Goal: Complete application form: Complete application form

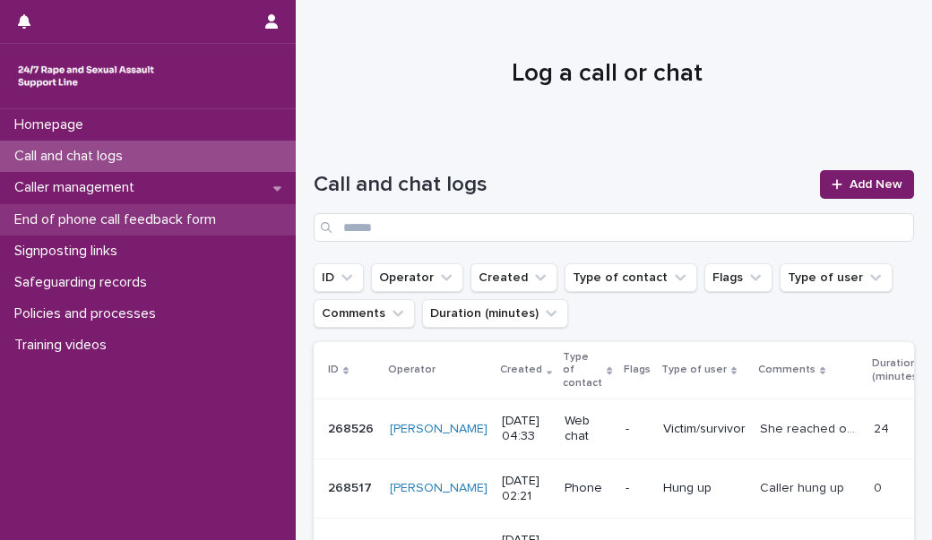
click at [149, 212] on p "End of phone call feedback form" at bounding box center [118, 219] width 223 height 17
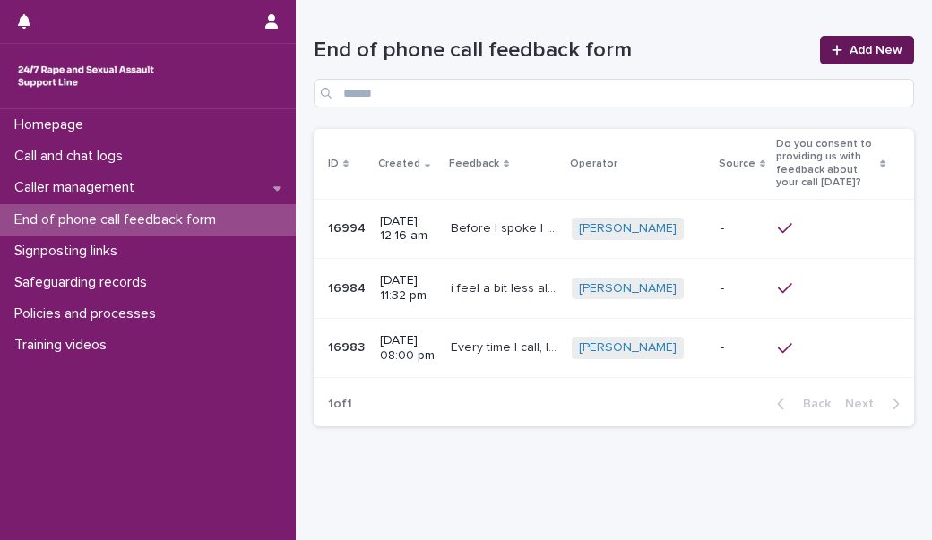
click at [849, 56] on span "Add New" at bounding box center [875, 50] width 53 height 13
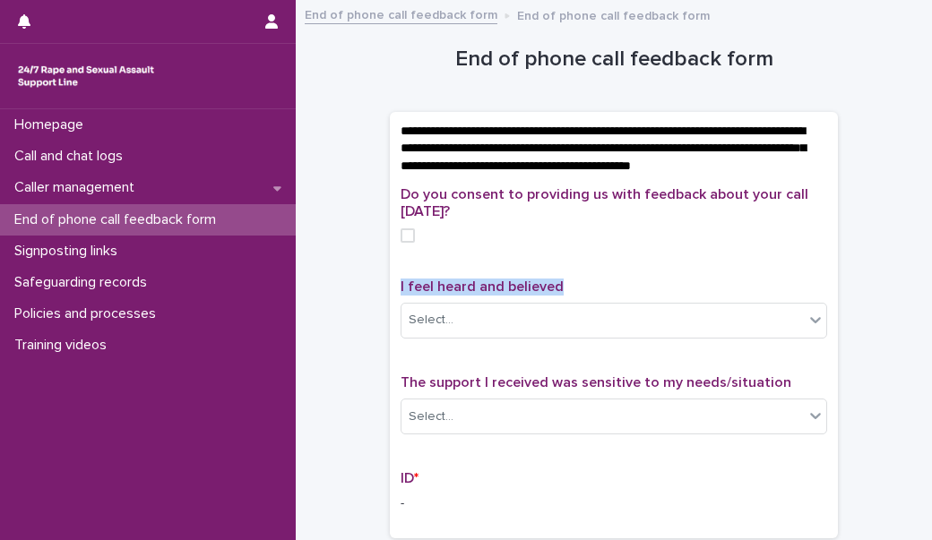
drag, startPoint x: 565, startPoint y: 303, endPoint x: 387, endPoint y: 314, distance: 178.6
click at [390, 314] on div "Do you consent to providing us with feedback about your call [DATE]? I feel hea…" at bounding box center [614, 362] width 448 height 352
copy span "I feel heard and believed"
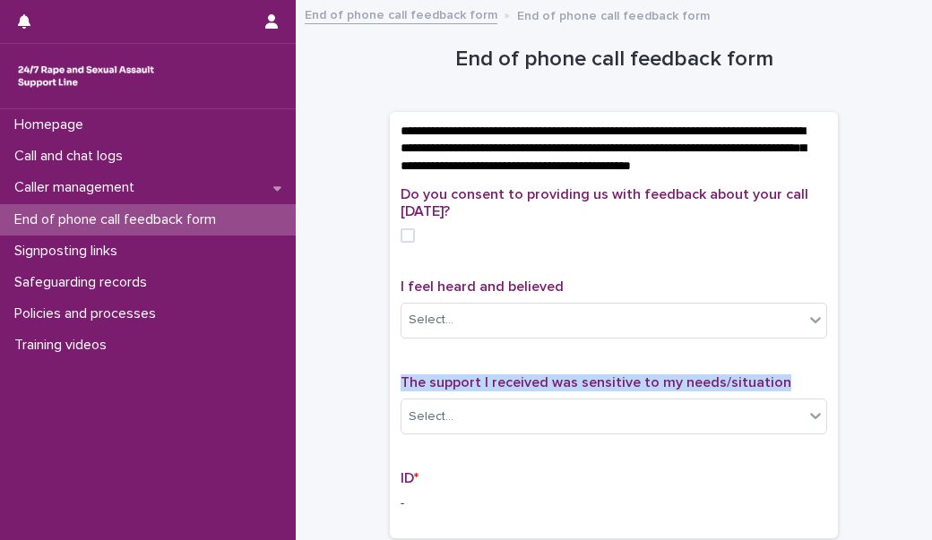
drag, startPoint x: 777, startPoint y: 394, endPoint x: 396, endPoint y: 381, distance: 381.0
click at [400, 381] on div "Do you consent to providing us with feedback about your call [DATE]? I feel hea…" at bounding box center [613, 356] width 426 height 341
copy span "The support I received was sensitive to my needs/situation"
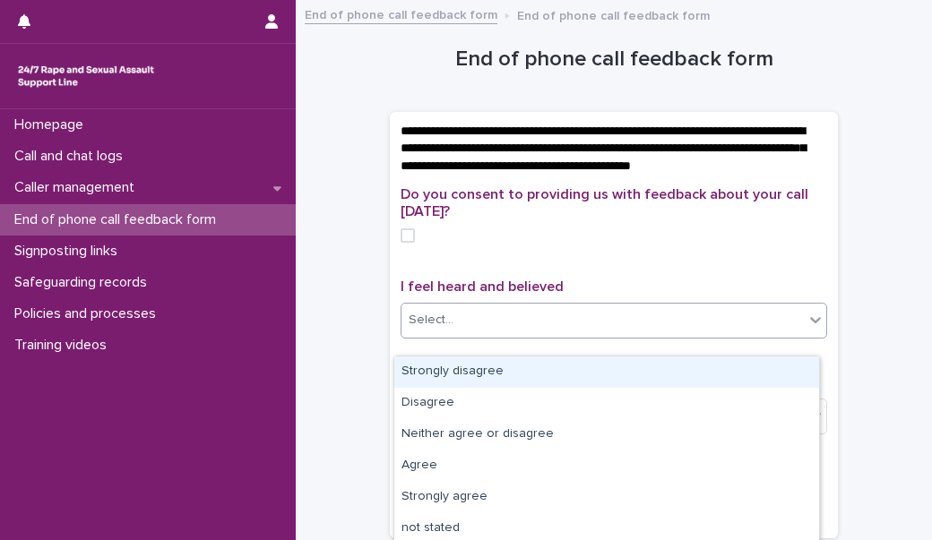
click at [455, 328] on input "text" at bounding box center [456, 320] width 2 height 15
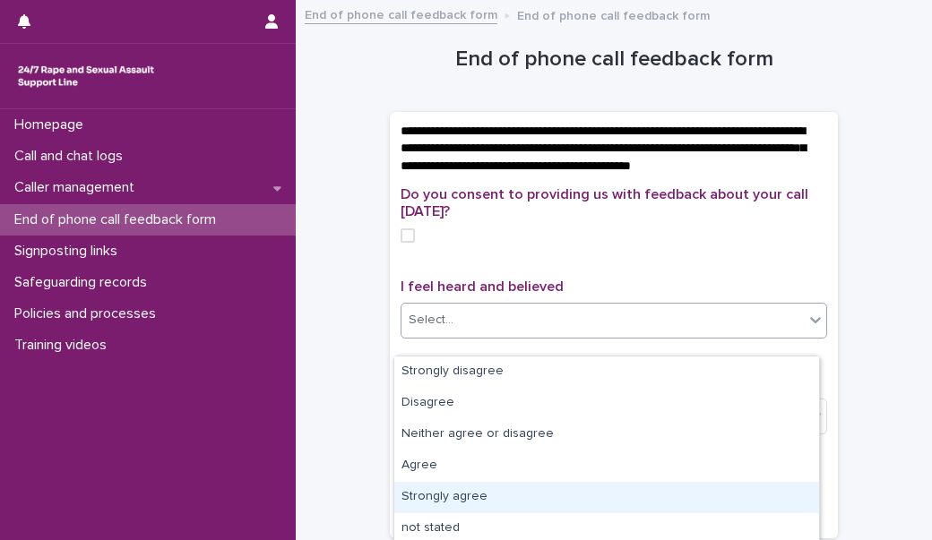
click at [435, 494] on div "Strongly agree" at bounding box center [606, 497] width 425 height 31
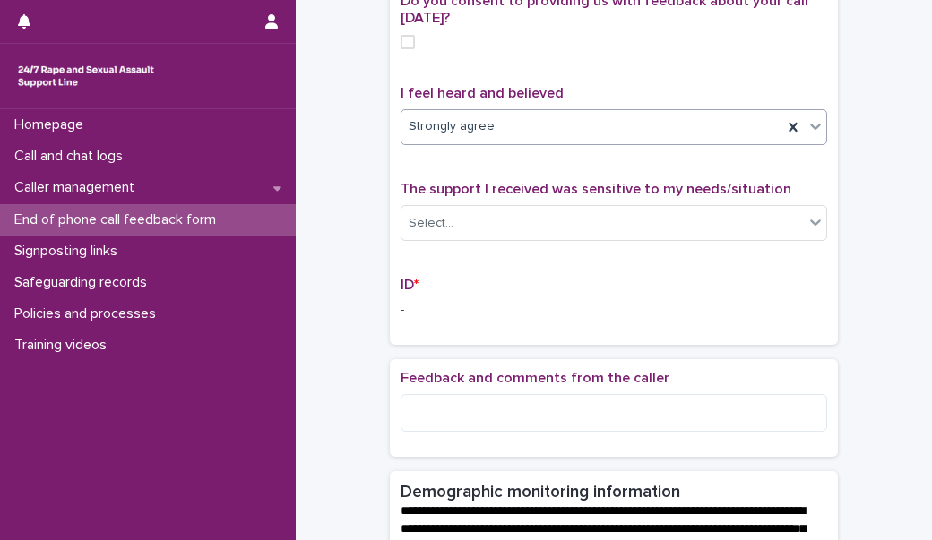
scroll to position [195, 0]
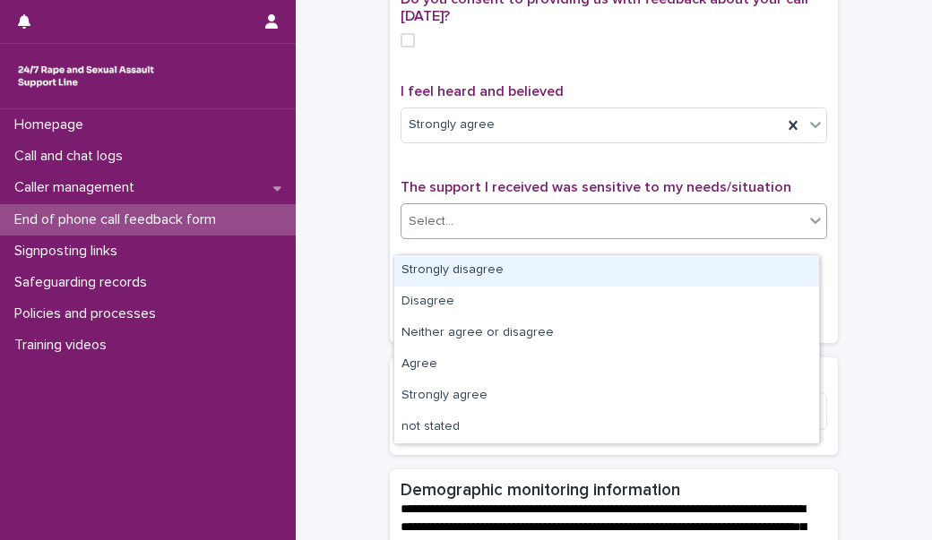
click at [458, 236] on div "Select..." at bounding box center [602, 222] width 402 height 30
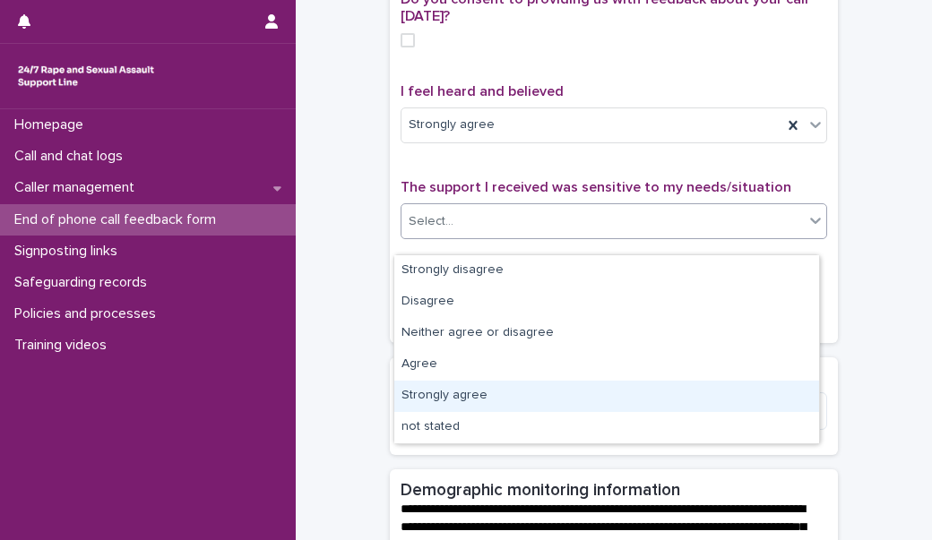
click at [474, 387] on div "Strongly agree" at bounding box center [606, 396] width 425 height 31
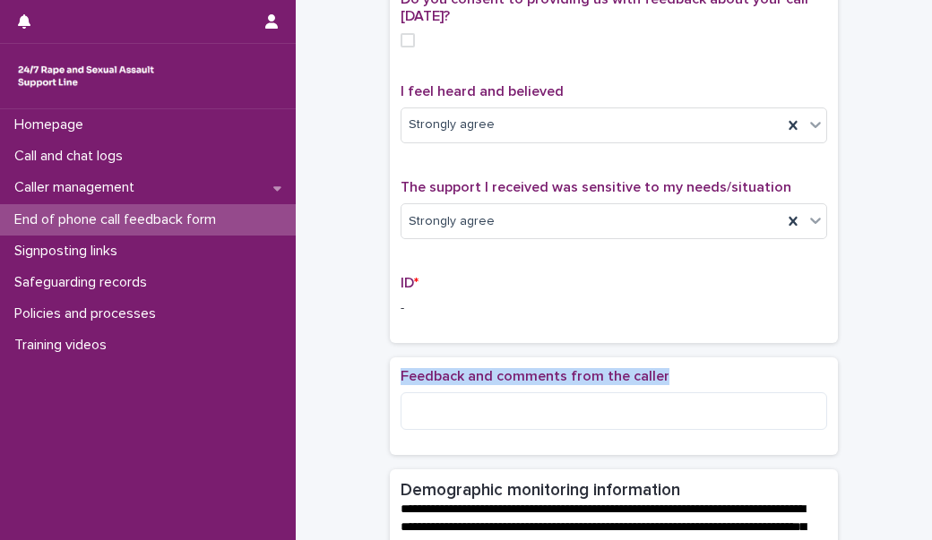
drag, startPoint x: 667, startPoint y: 383, endPoint x: 392, endPoint y: 378, distance: 275.1
click at [392, 378] on div "Feedback and comments from the caller" at bounding box center [614, 406] width 448 height 99
copy span "Feedback and comments from the caller"
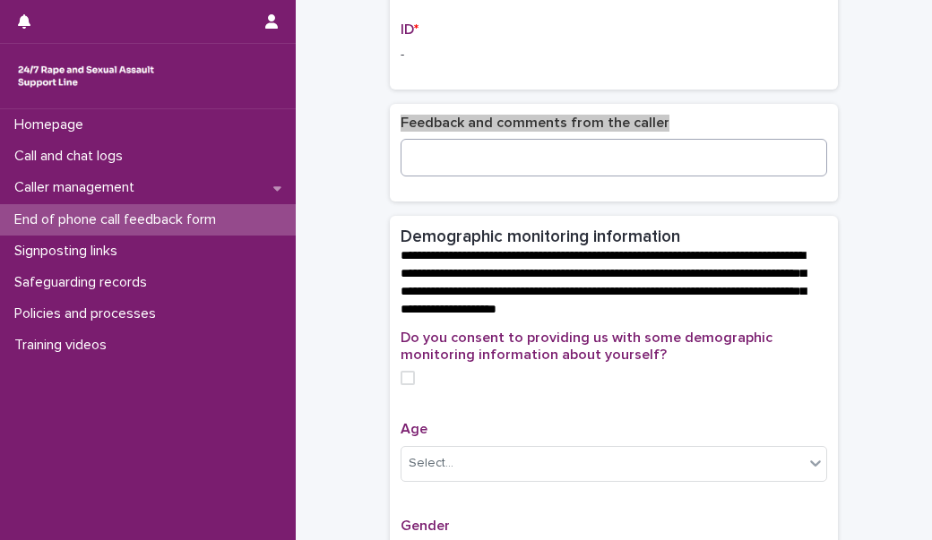
scroll to position [498, 0]
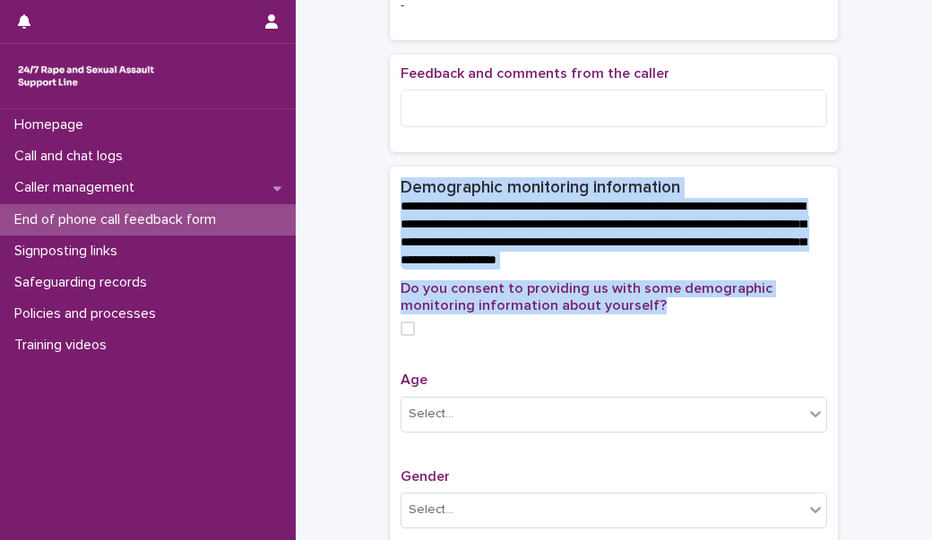
drag, startPoint x: 393, startPoint y: 196, endPoint x: 663, endPoint y: 329, distance: 300.5
copy section "**********"
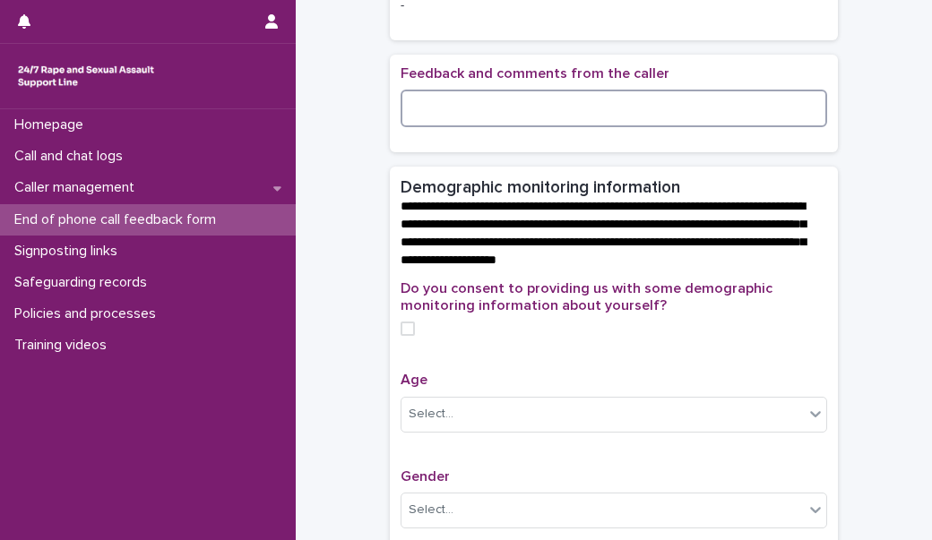
click at [431, 127] on textarea at bounding box center [613, 109] width 426 height 38
paste textarea "**********"
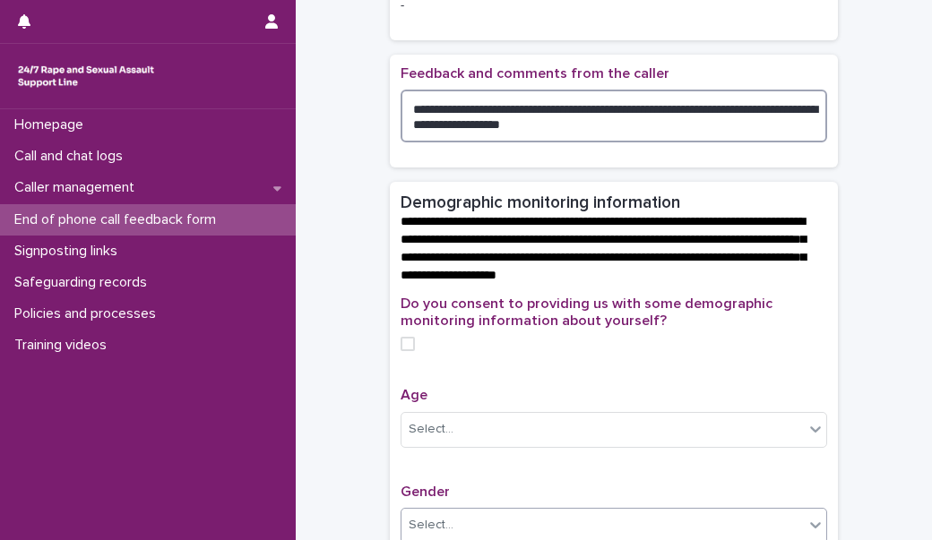
type textarea "**********"
click at [400, 351] on span at bounding box center [407, 344] width 14 height 14
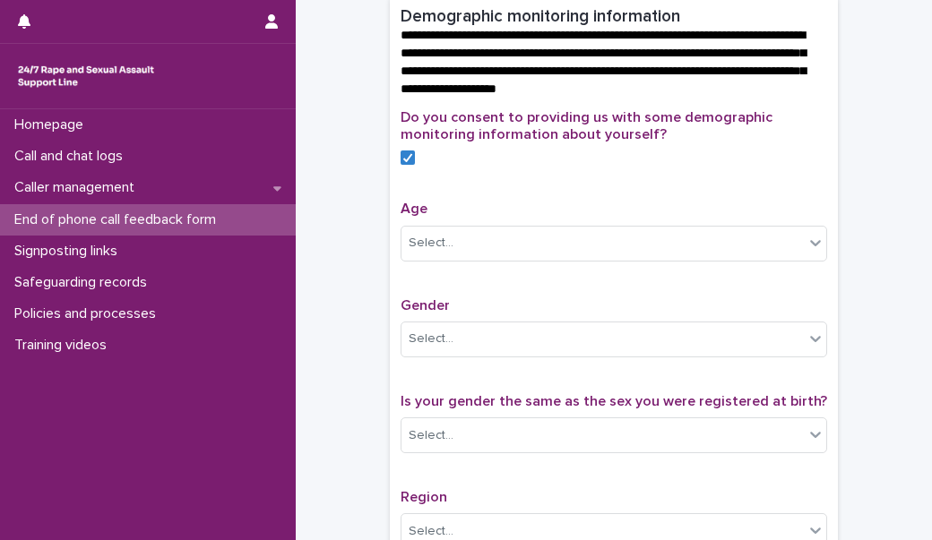
scroll to position [706, 0]
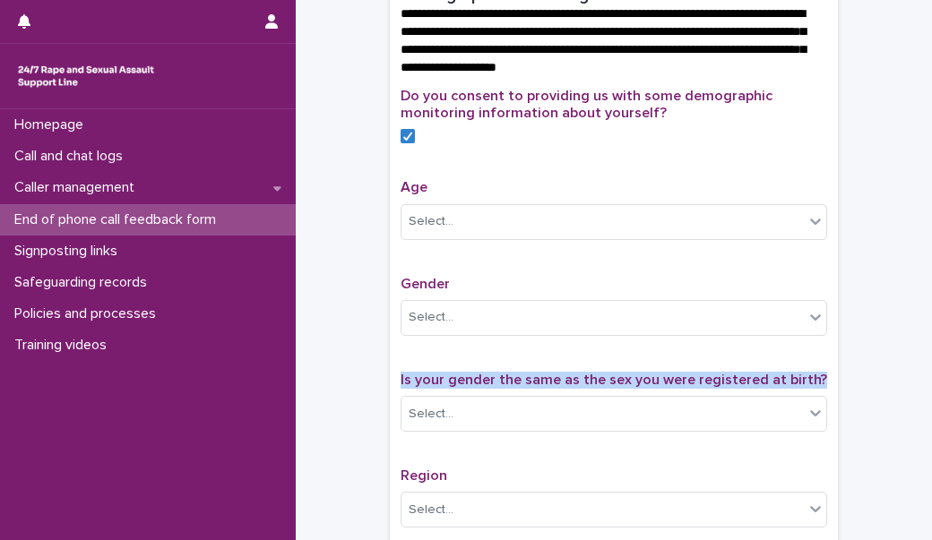
drag, startPoint x: 809, startPoint y: 392, endPoint x: 569, endPoint y: 373, distance: 240.9
click at [569, 373] on div "Do you consent to providing us with some demographic monitoring information abo…" at bounding box center [613, 459] width 426 height 743
copy div "Is your gender the same as the sex you were registered at birth?"
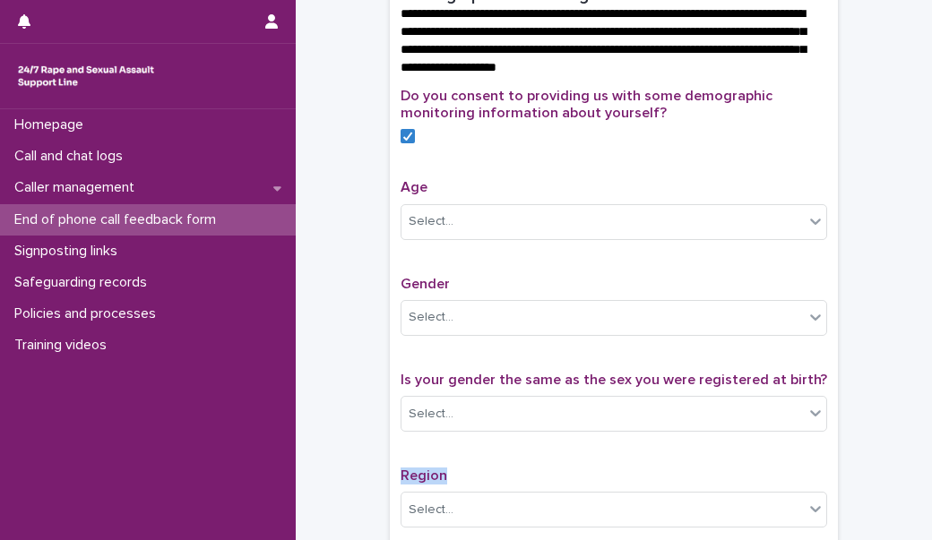
drag, startPoint x: 451, startPoint y: 485, endPoint x: 368, endPoint y: 483, distance: 82.4
click at [368, 483] on div "**********" at bounding box center [614, 94] width 600 height 1579
copy span "Region"
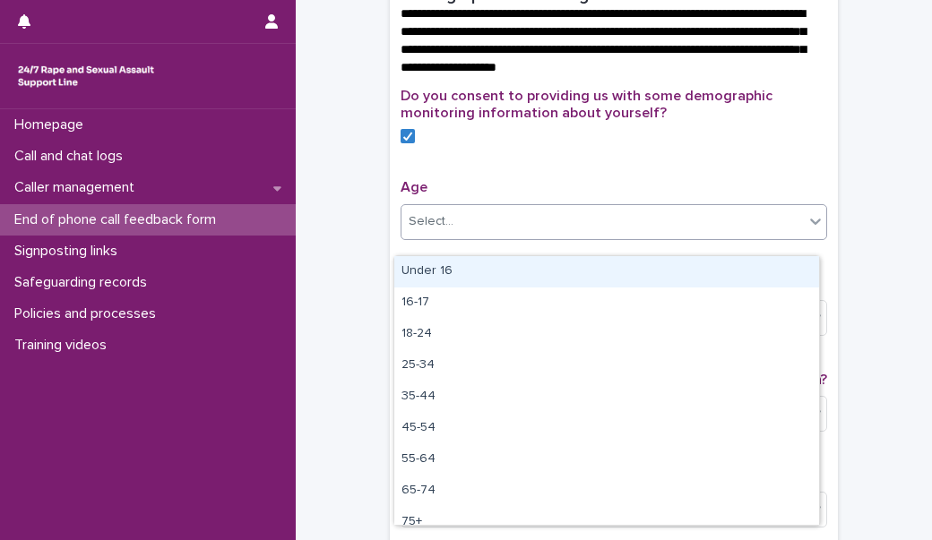
click at [482, 228] on div "Select..." at bounding box center [602, 222] width 402 height 30
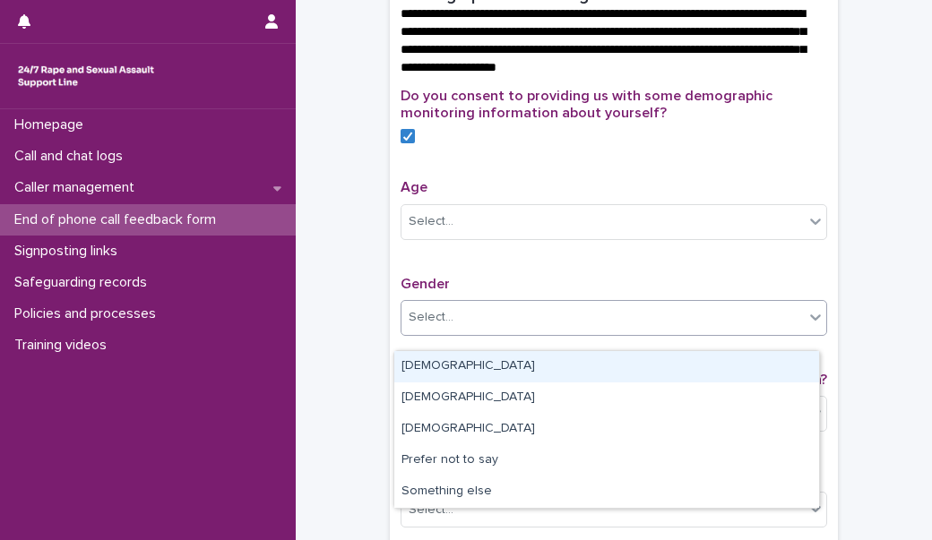
click at [508, 327] on div "Select..." at bounding box center [602, 318] width 402 height 30
click at [501, 365] on div "[DEMOGRAPHIC_DATA]" at bounding box center [606, 366] width 425 height 31
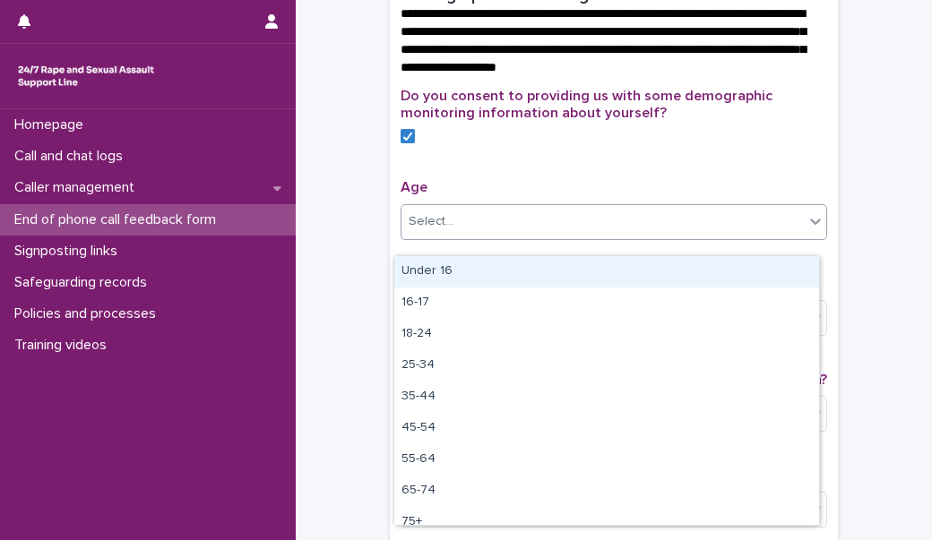
click at [487, 236] on div "Select..." at bounding box center [602, 222] width 402 height 30
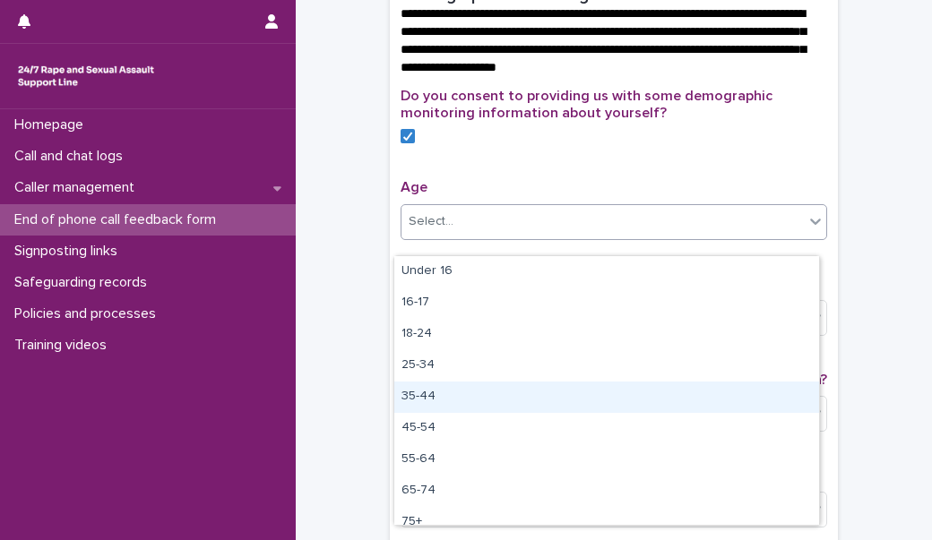
click at [458, 399] on div "35-44" at bounding box center [606, 397] width 425 height 31
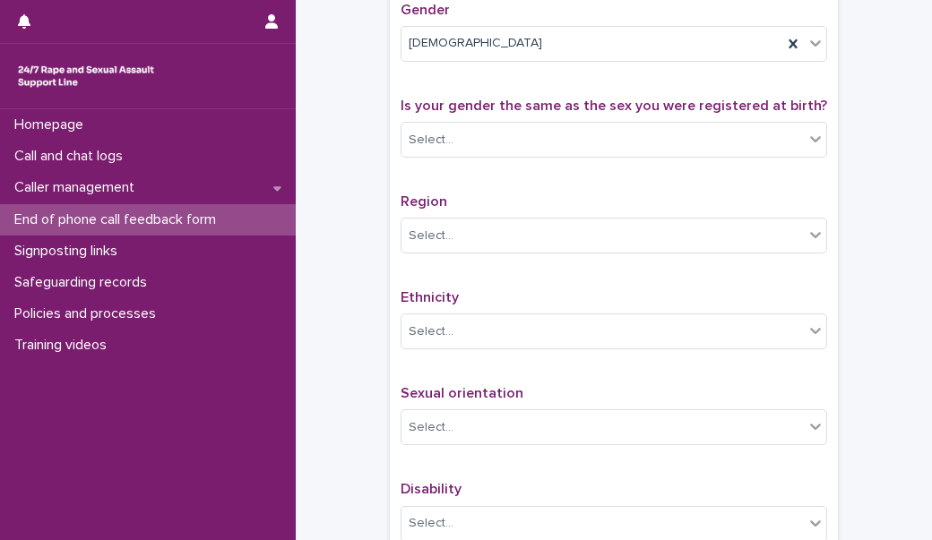
scroll to position [982, 0]
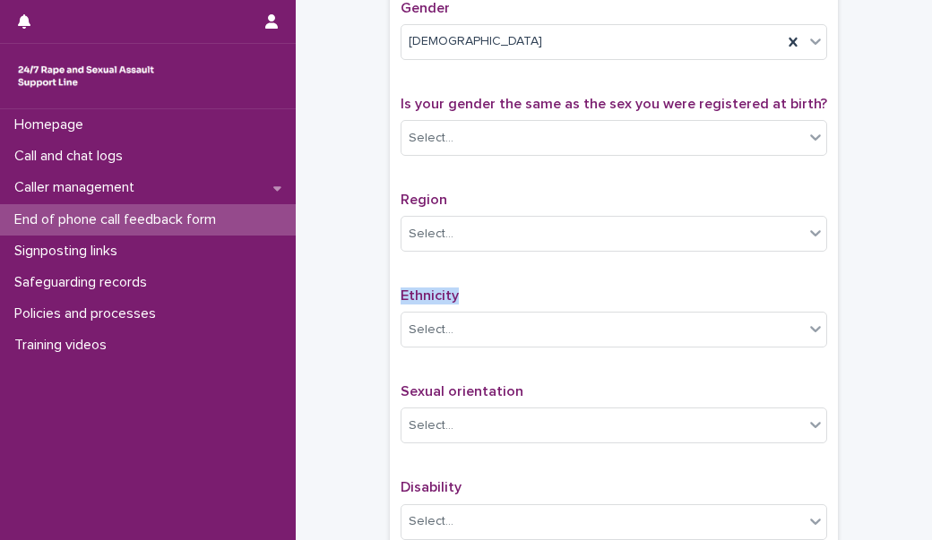
drag, startPoint x: 458, startPoint y: 307, endPoint x: 386, endPoint y: 300, distance: 72.0
click at [390, 300] on div "Do you consent to providing us with some demographic monitoring information abo…" at bounding box center [614, 188] width 448 height 753
copy span "Ethnicity"
drag, startPoint x: 516, startPoint y: 403, endPoint x: 383, endPoint y: 399, distance: 132.7
click at [390, 399] on div "Do you consent to providing us with some demographic monitoring information abo…" at bounding box center [614, 188] width 448 height 753
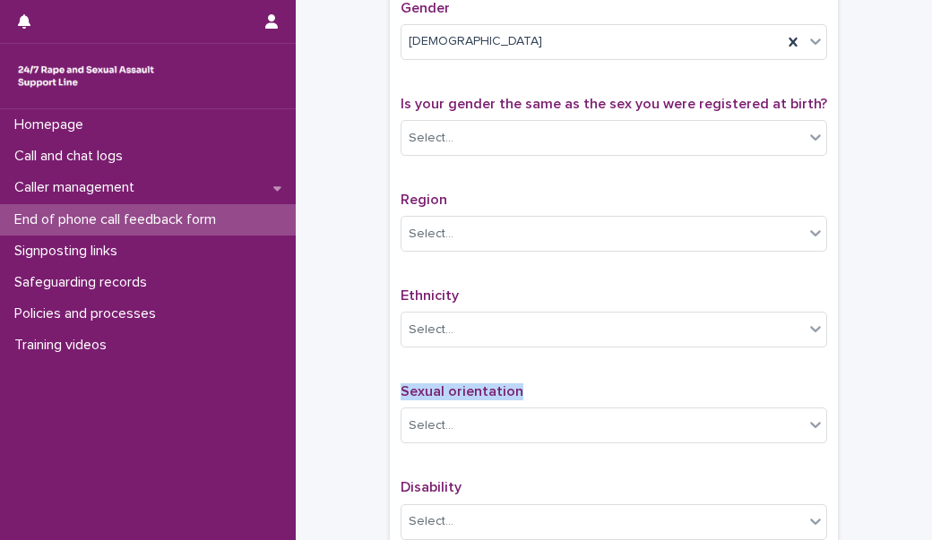
copy span "Sexual orientation"
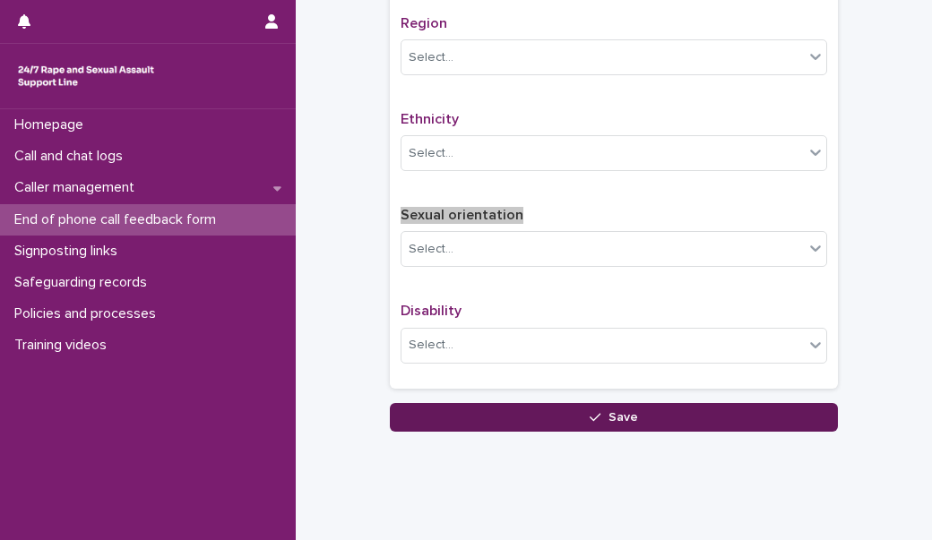
scroll to position [1160, 0]
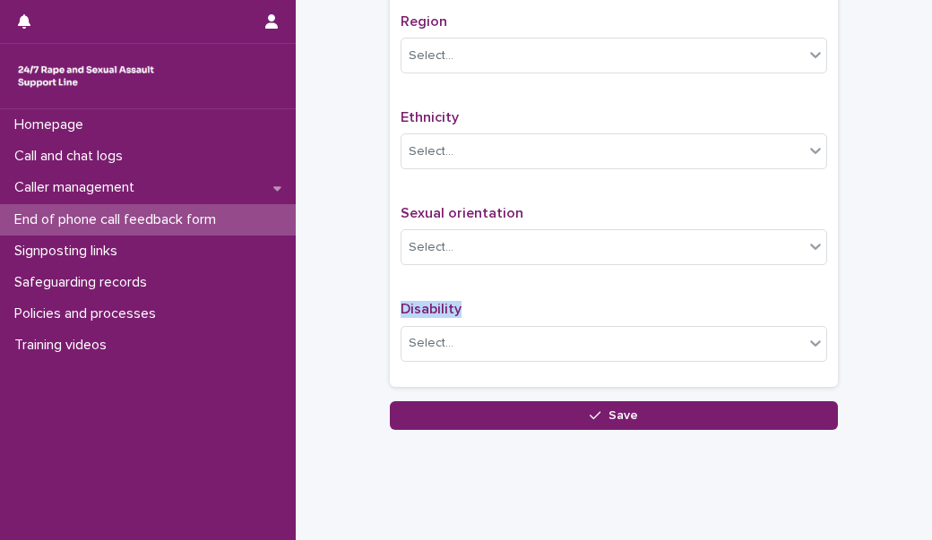
drag, startPoint x: 477, startPoint y: 321, endPoint x: 378, endPoint y: 324, distance: 98.6
copy span "Disability"
click at [508, 279] on div "Sexual orientation Select..." at bounding box center [613, 242] width 426 height 74
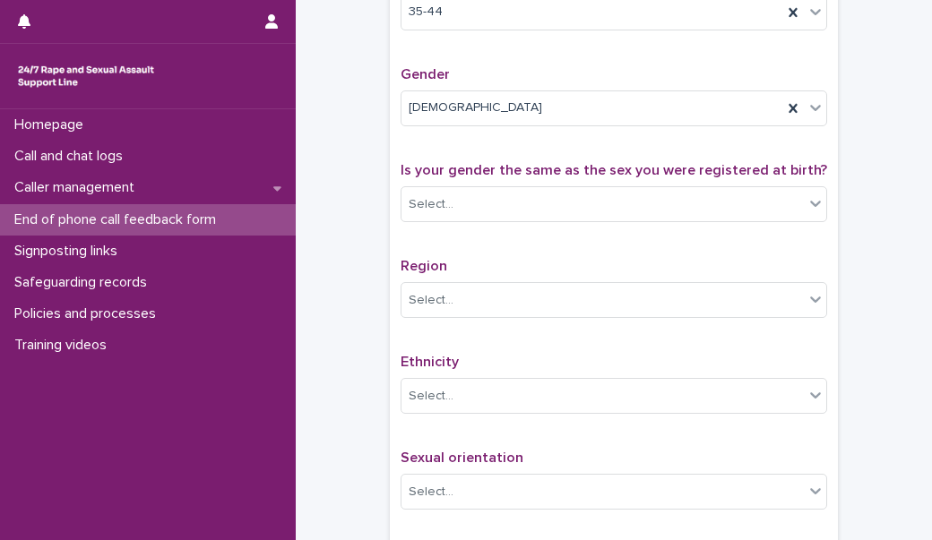
scroll to position [908, 0]
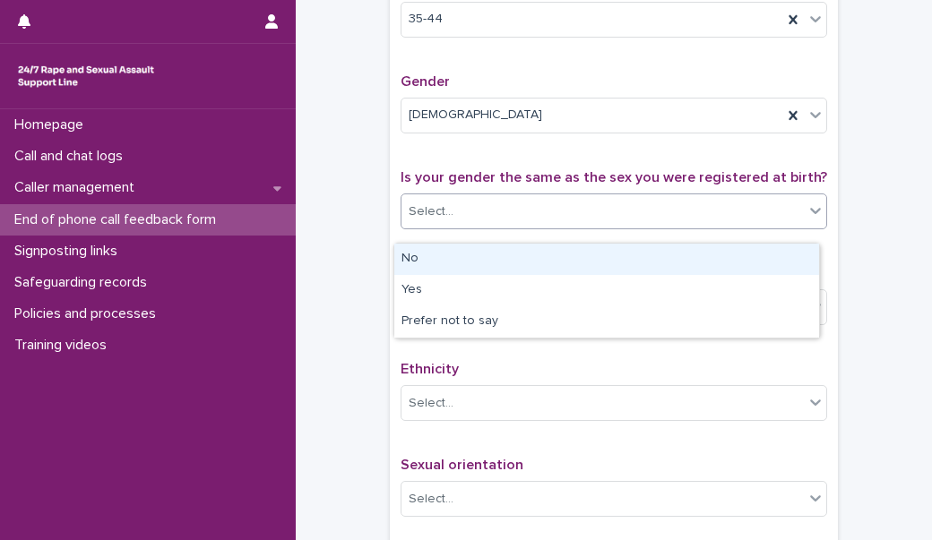
click at [539, 226] on div "Select..." at bounding box center [602, 212] width 402 height 30
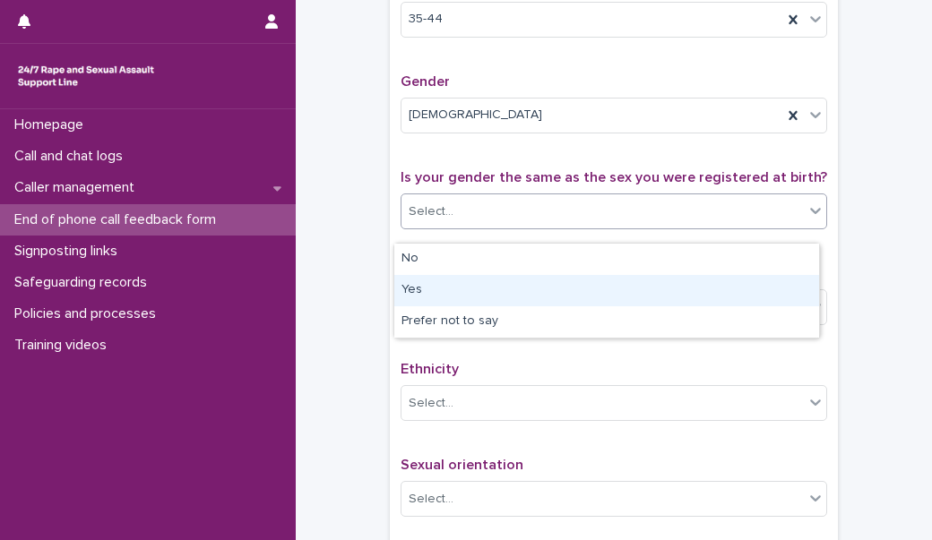
click at [520, 281] on div "Yes" at bounding box center [606, 290] width 425 height 31
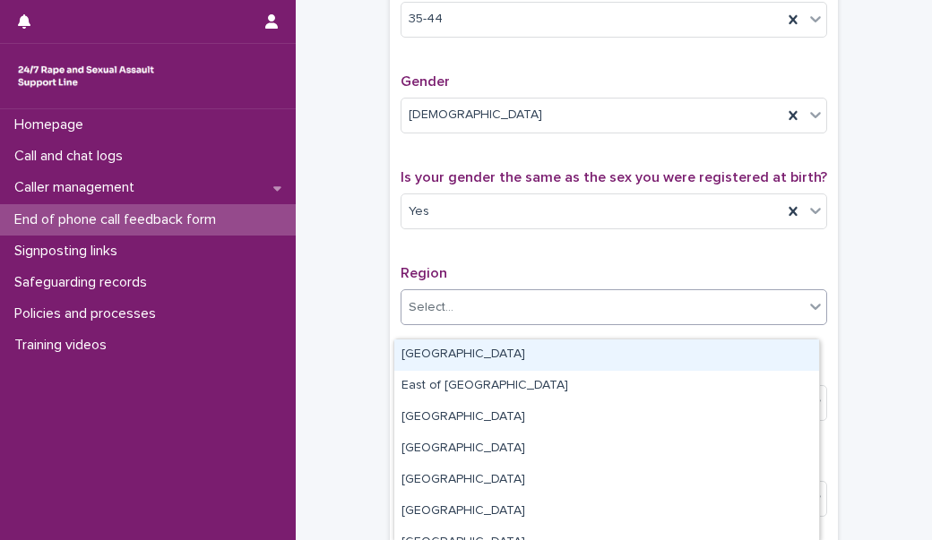
click at [506, 316] on div "Select..." at bounding box center [602, 308] width 402 height 30
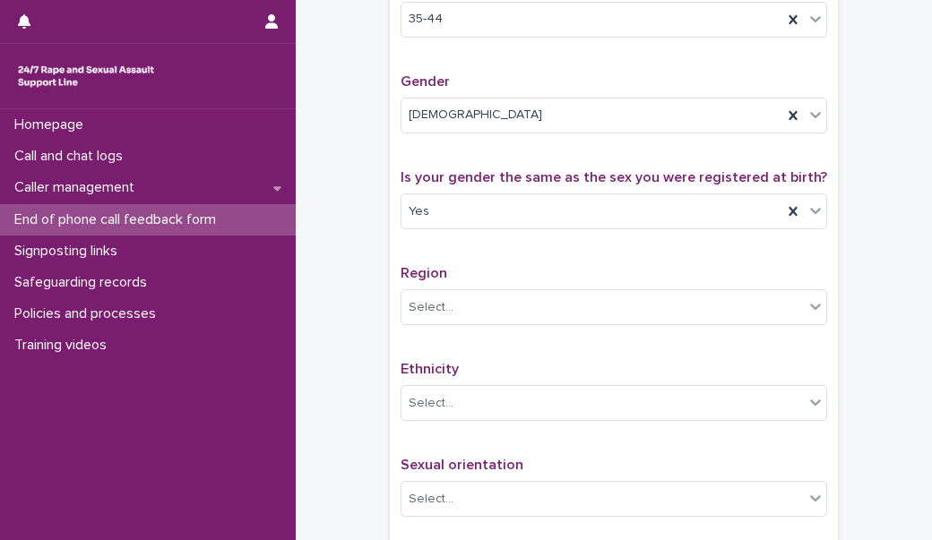
click at [503, 393] on div "Ethnicity Select..." at bounding box center [613, 398] width 426 height 74
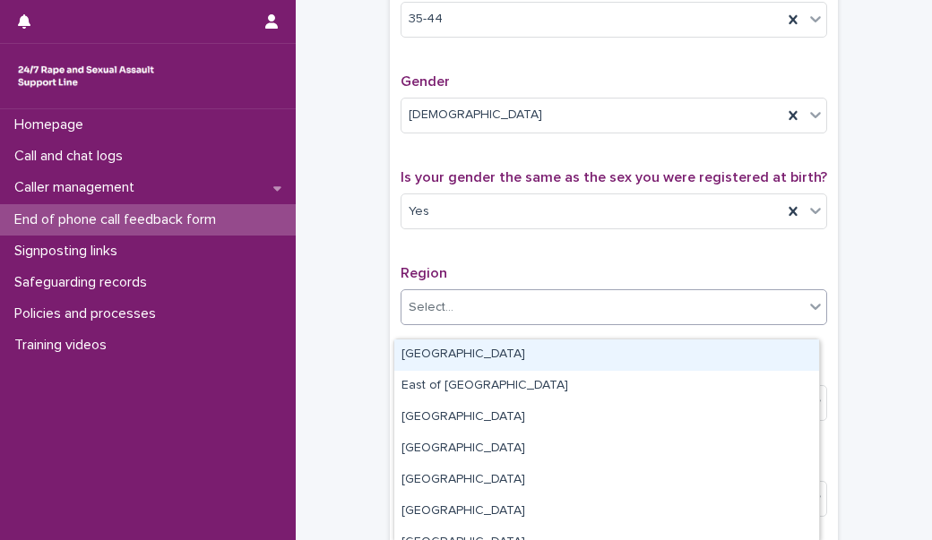
click at [493, 314] on div "Select..." at bounding box center [602, 308] width 402 height 30
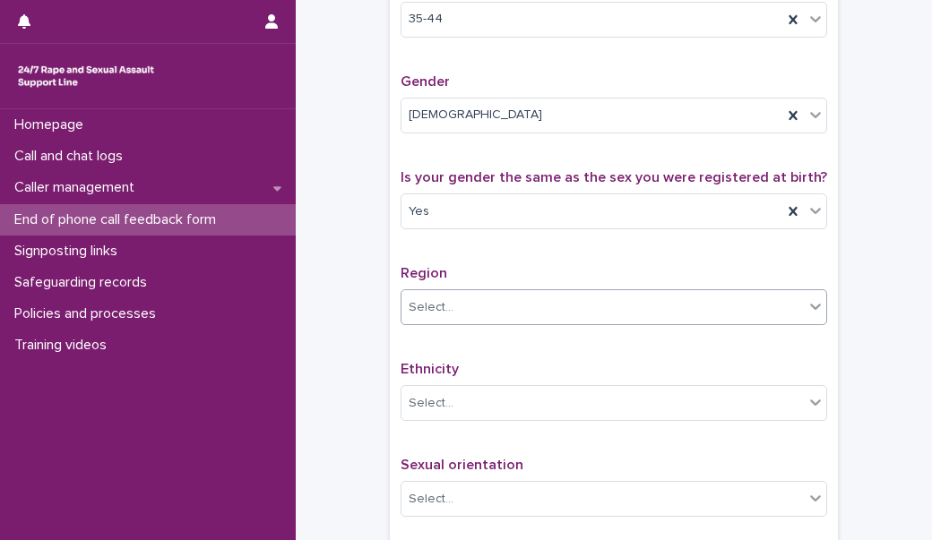
click at [493, 309] on div "Select..." at bounding box center [602, 308] width 402 height 30
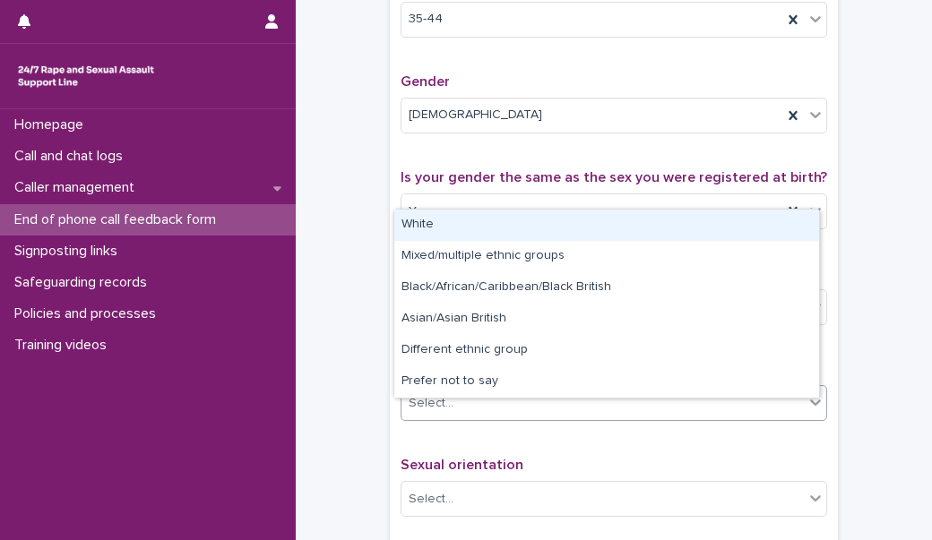
click at [493, 415] on div "Select..." at bounding box center [602, 404] width 402 height 30
click at [473, 212] on div "White" at bounding box center [606, 225] width 425 height 31
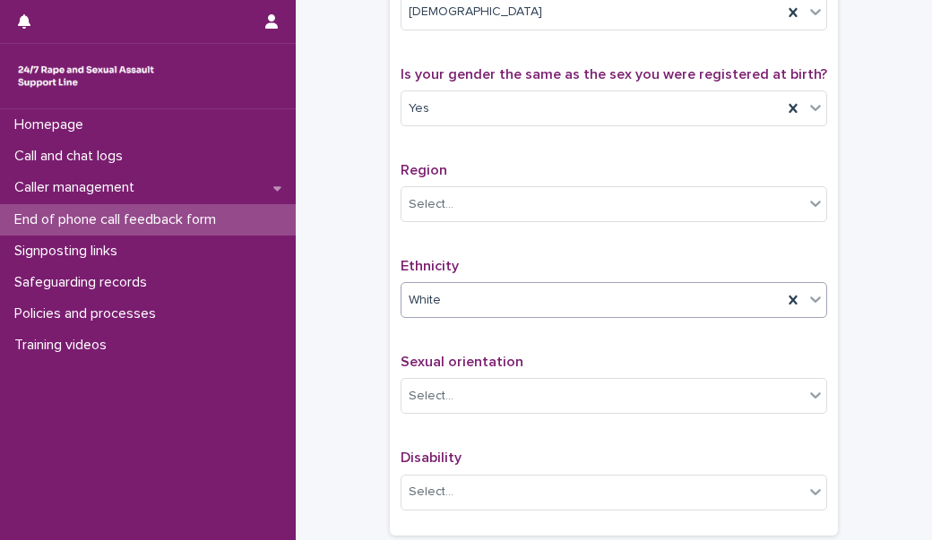
scroll to position [1013, 0]
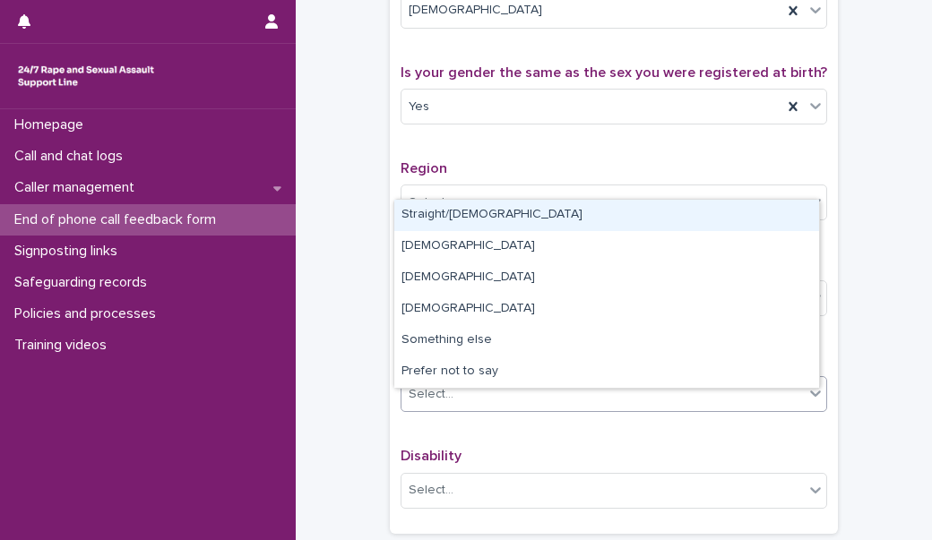
click at [486, 409] on div "Select..." at bounding box center [602, 395] width 402 height 30
click at [495, 210] on div "Straight/[DEMOGRAPHIC_DATA]" at bounding box center [606, 215] width 425 height 31
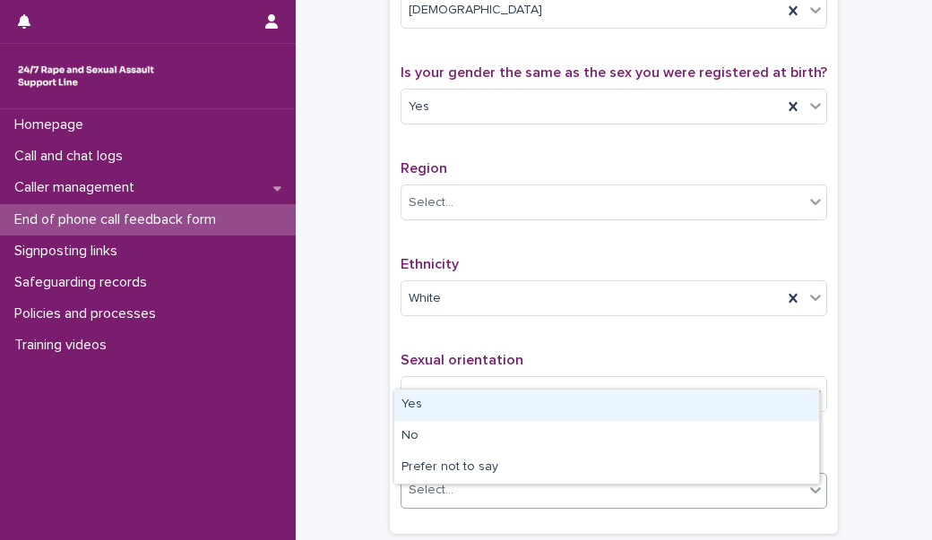
click at [475, 495] on div "Select..." at bounding box center [602, 491] width 402 height 30
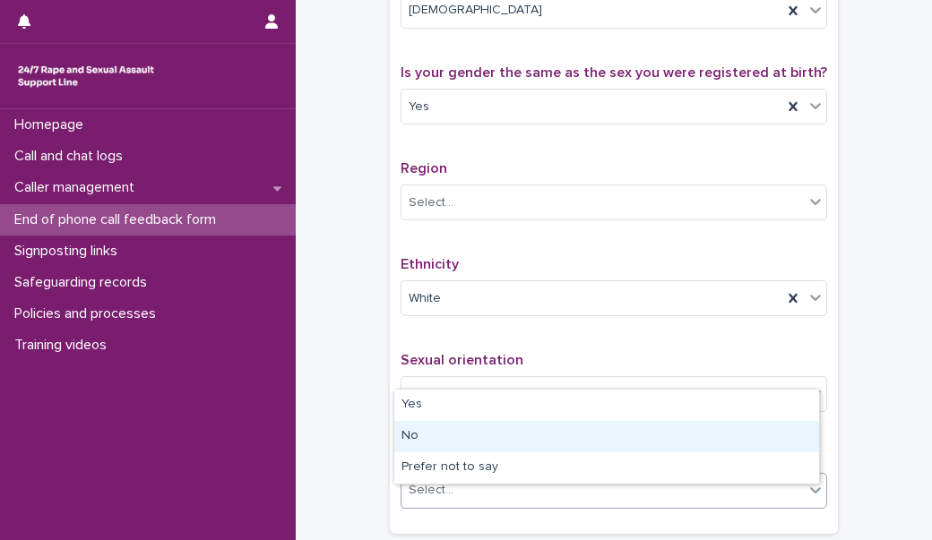
click at [457, 435] on div "No" at bounding box center [606, 436] width 425 height 31
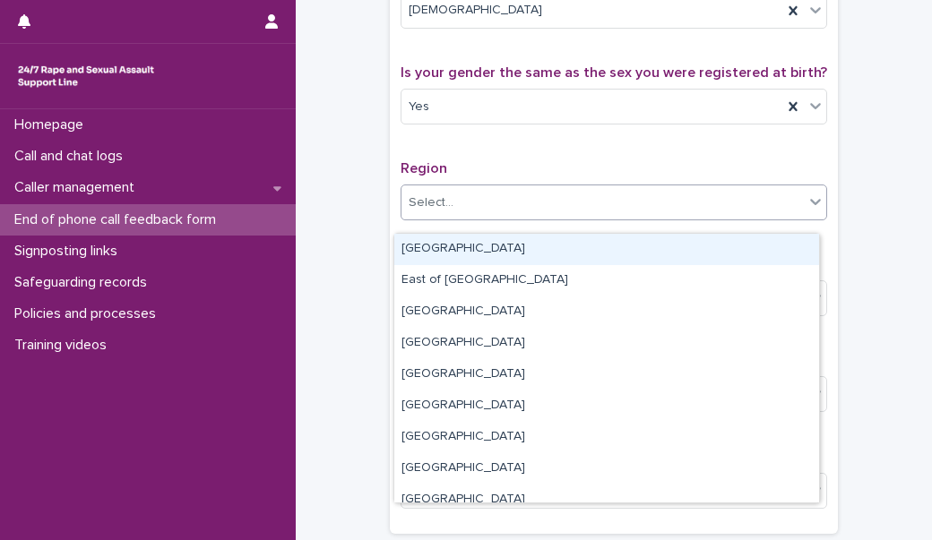
click at [537, 211] on div "Select..." at bounding box center [602, 203] width 402 height 30
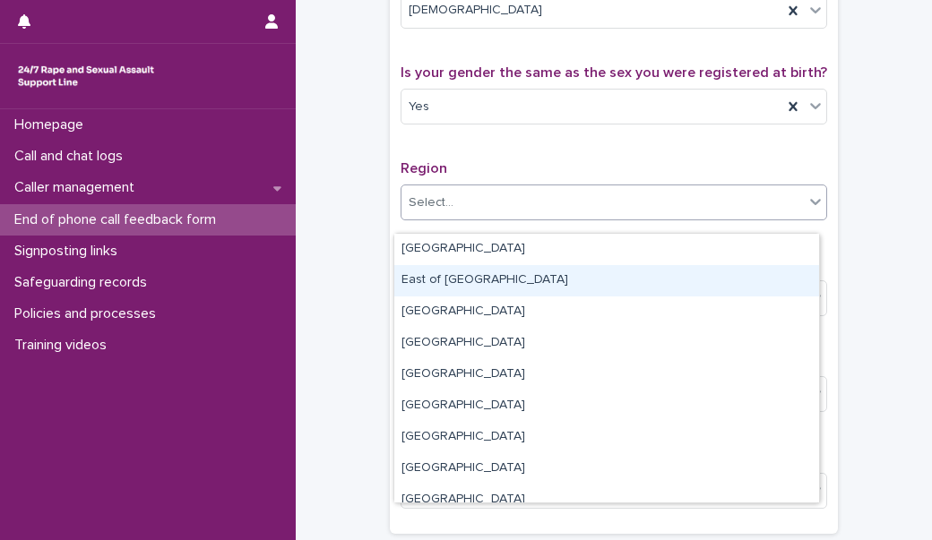
click at [508, 284] on div "East of [GEOGRAPHIC_DATA]" at bounding box center [606, 280] width 425 height 31
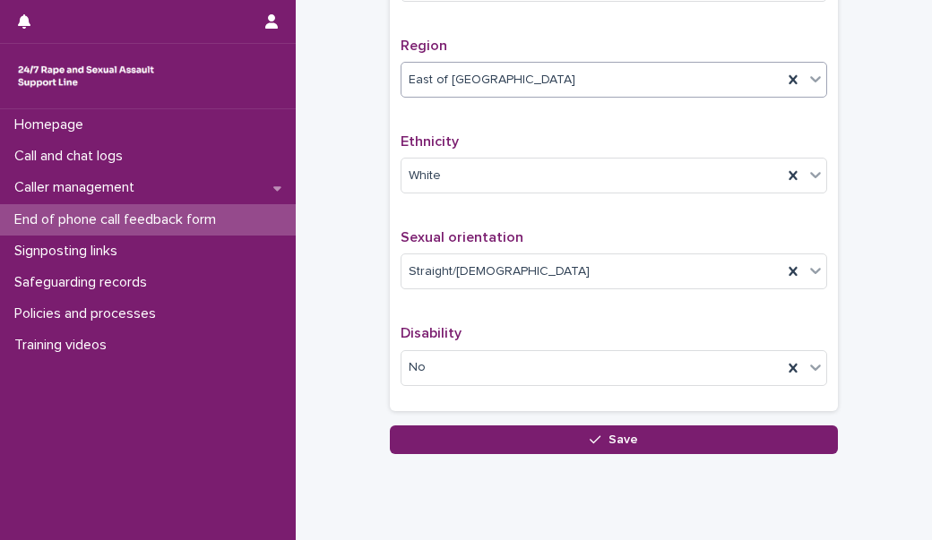
scroll to position [1200, 0]
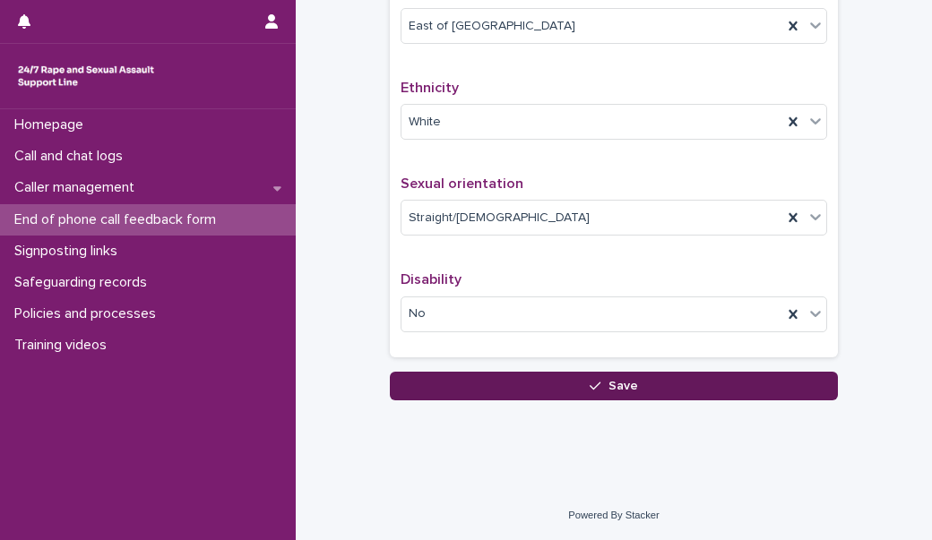
click at [528, 382] on button "Save" at bounding box center [614, 386] width 448 height 29
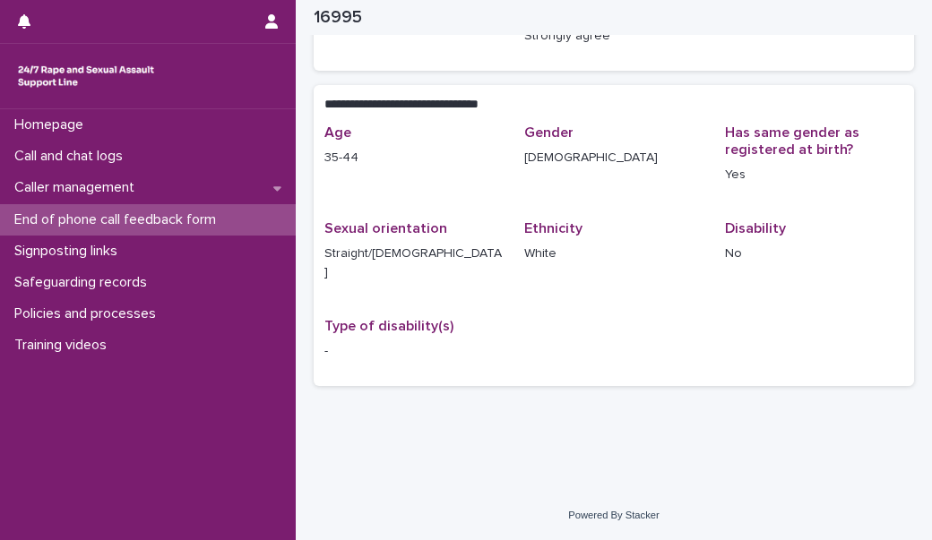
scroll to position [321, 0]
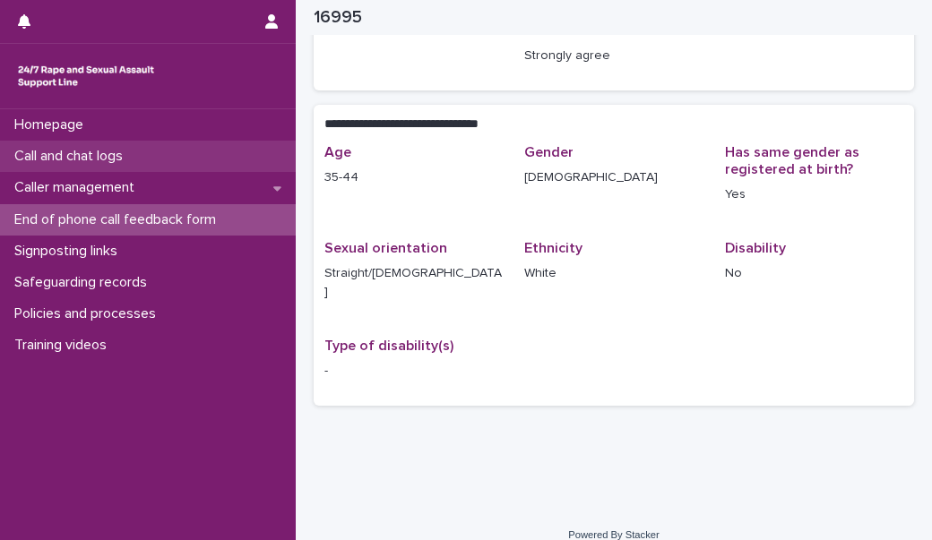
click at [176, 161] on div "Call and chat logs" at bounding box center [148, 156] width 296 height 31
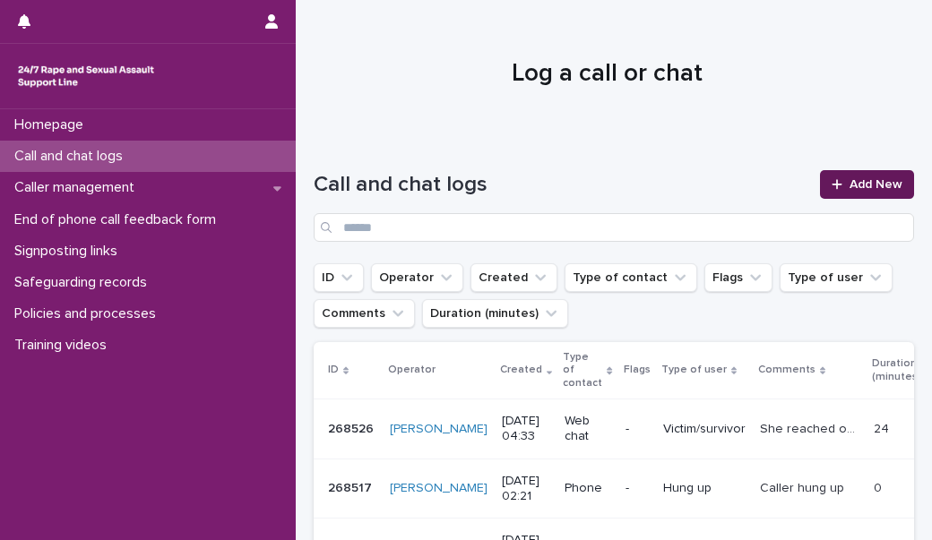
click at [868, 189] on span "Add New" at bounding box center [875, 184] width 53 height 13
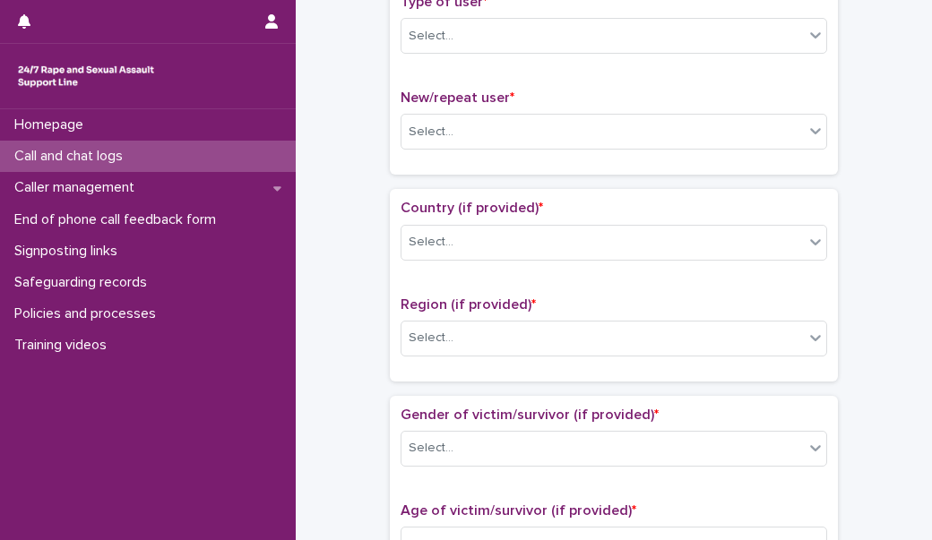
scroll to position [426, 0]
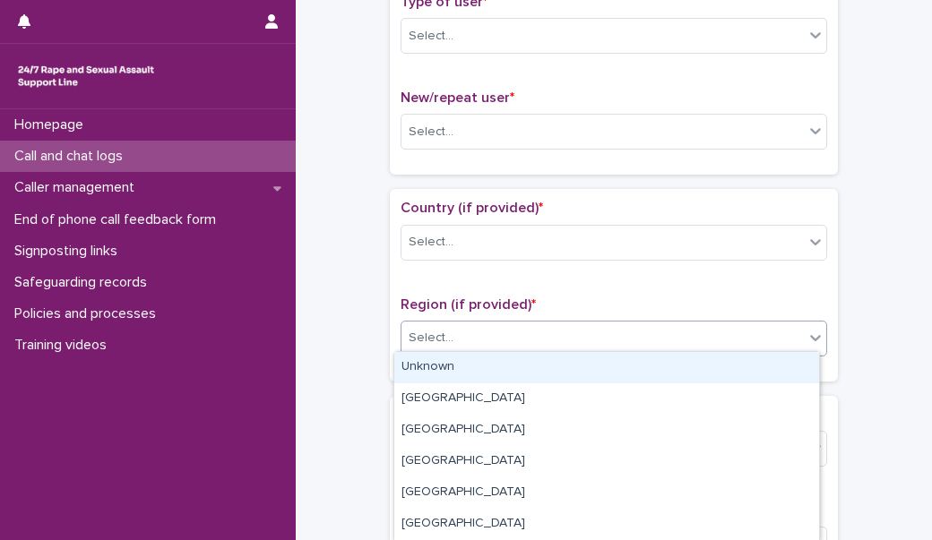
click at [529, 331] on div "Select..." at bounding box center [602, 338] width 402 height 30
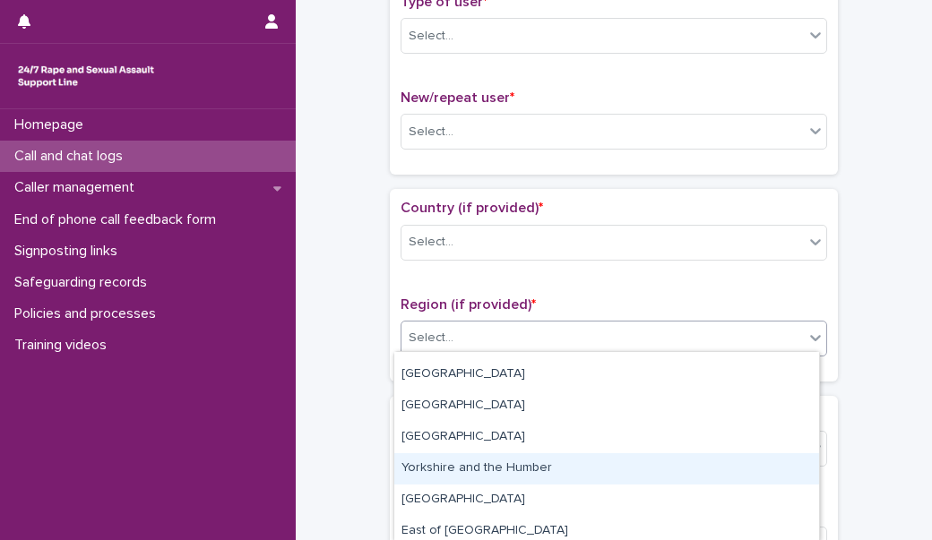
scroll to position [155, 0]
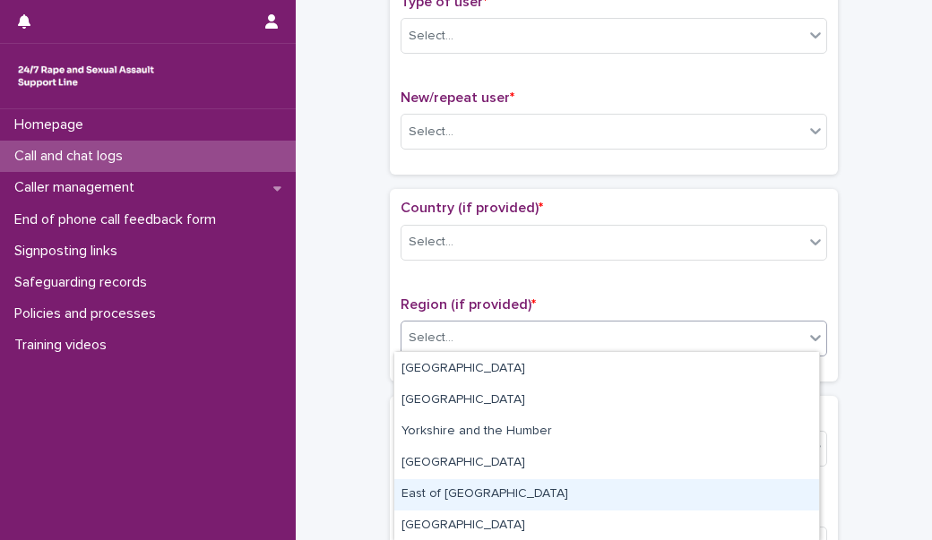
click at [513, 486] on div "East of [GEOGRAPHIC_DATA]" at bounding box center [606, 494] width 425 height 31
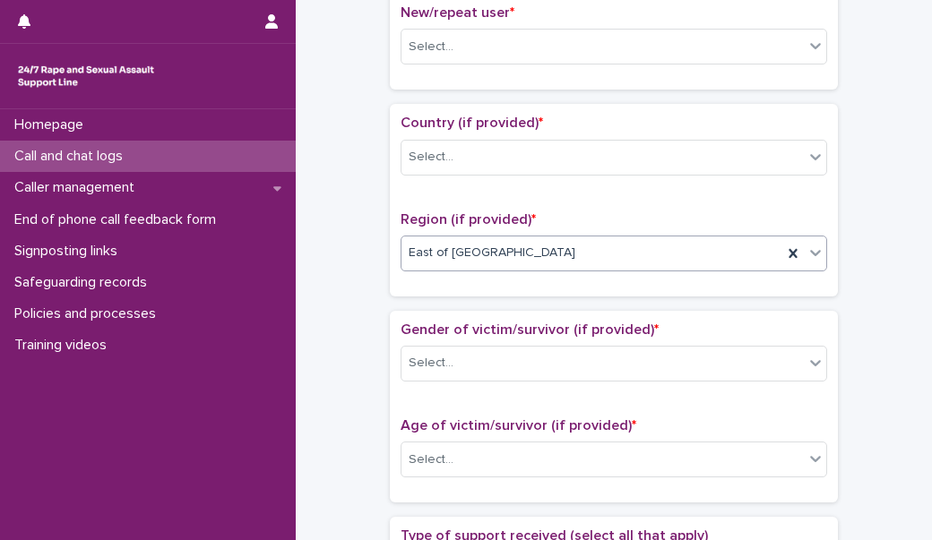
scroll to position [537, 0]
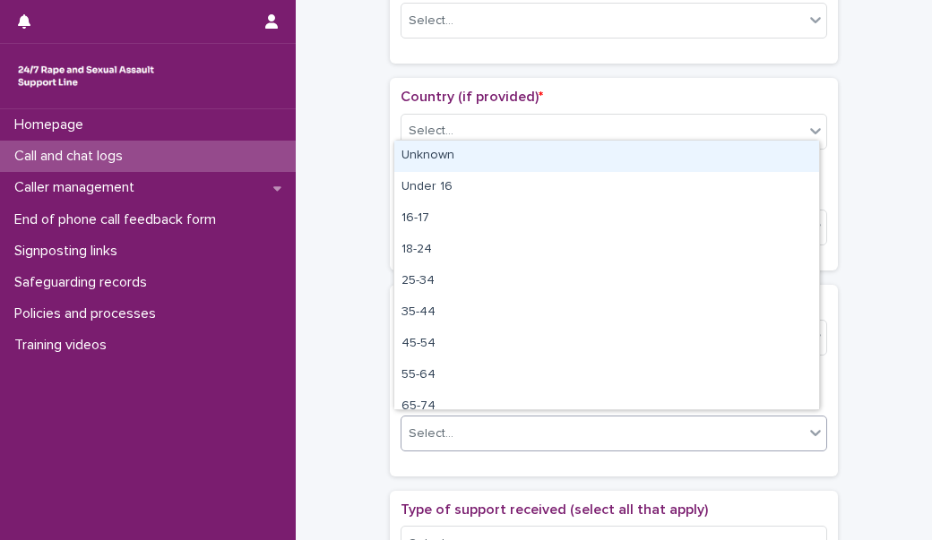
click at [509, 427] on div "Select..." at bounding box center [602, 434] width 402 height 30
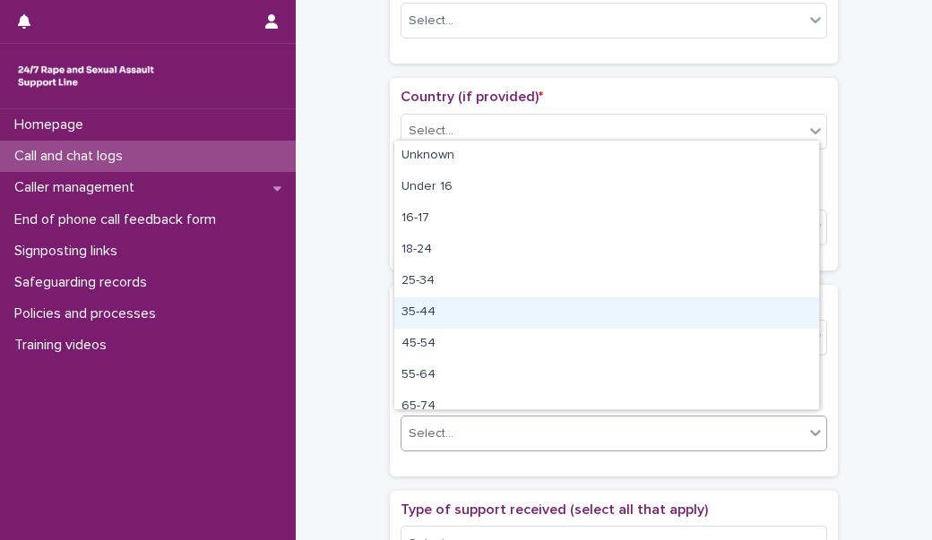
click at [472, 307] on div "35-44" at bounding box center [606, 312] width 425 height 31
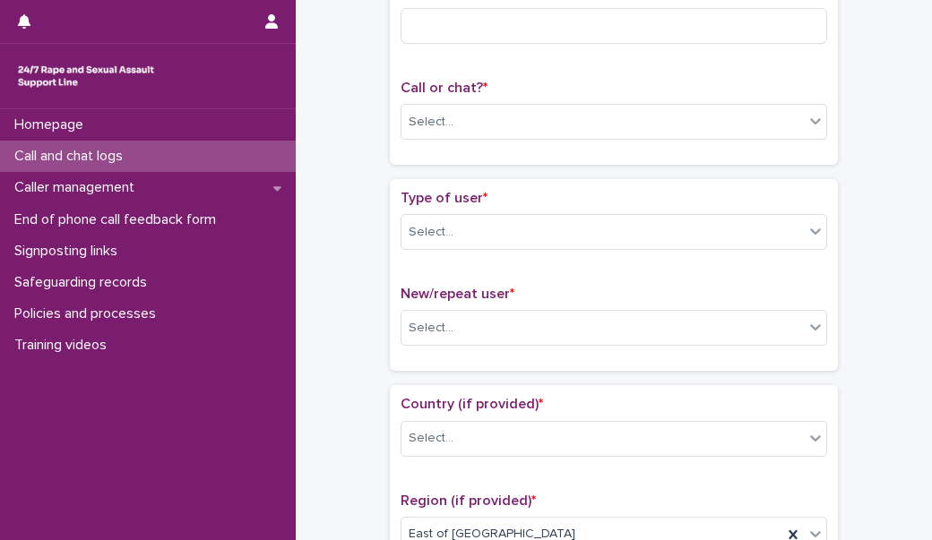
scroll to position [230, 0]
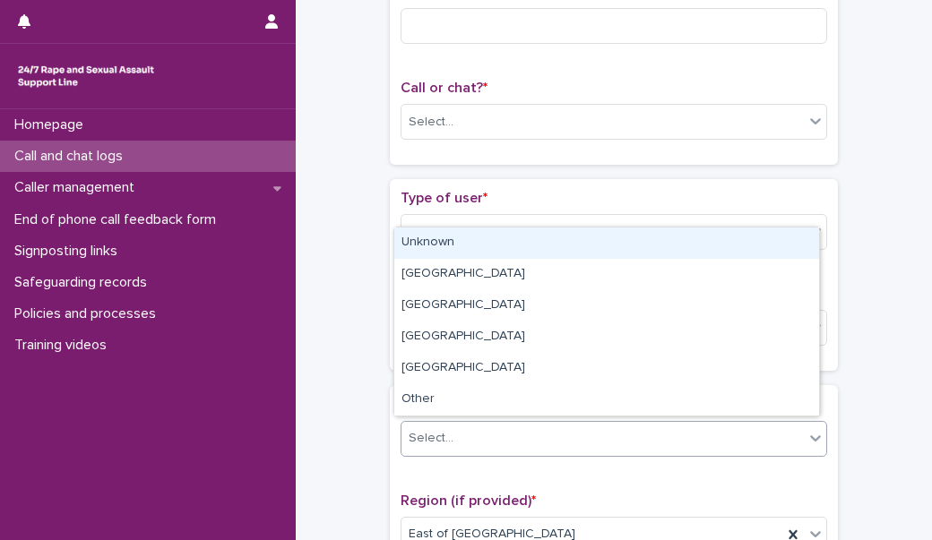
click at [470, 432] on div "Select..." at bounding box center [602, 439] width 402 height 30
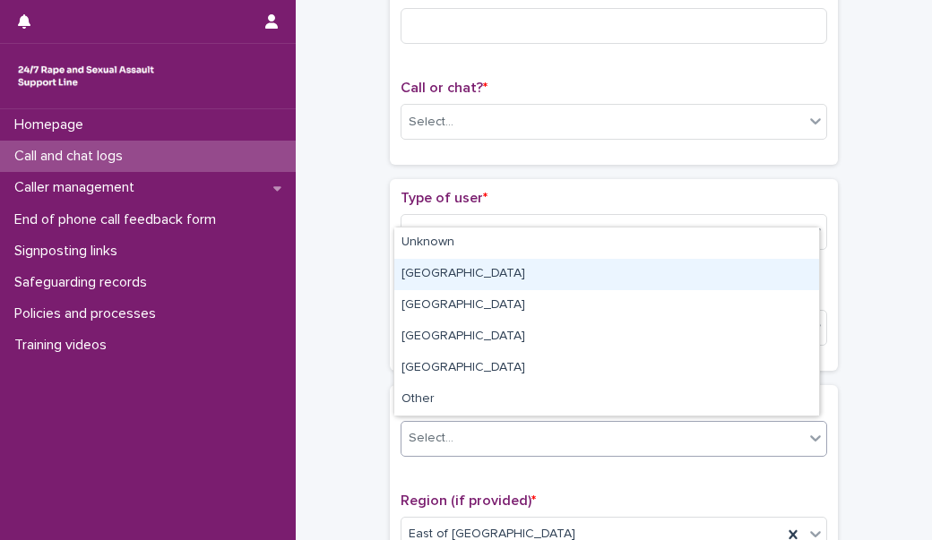
drag, startPoint x: 462, startPoint y: 293, endPoint x: 462, endPoint y: 271, distance: 22.4
click at [462, 271] on div "[GEOGRAPHIC_DATA]" at bounding box center [606, 274] width 425 height 31
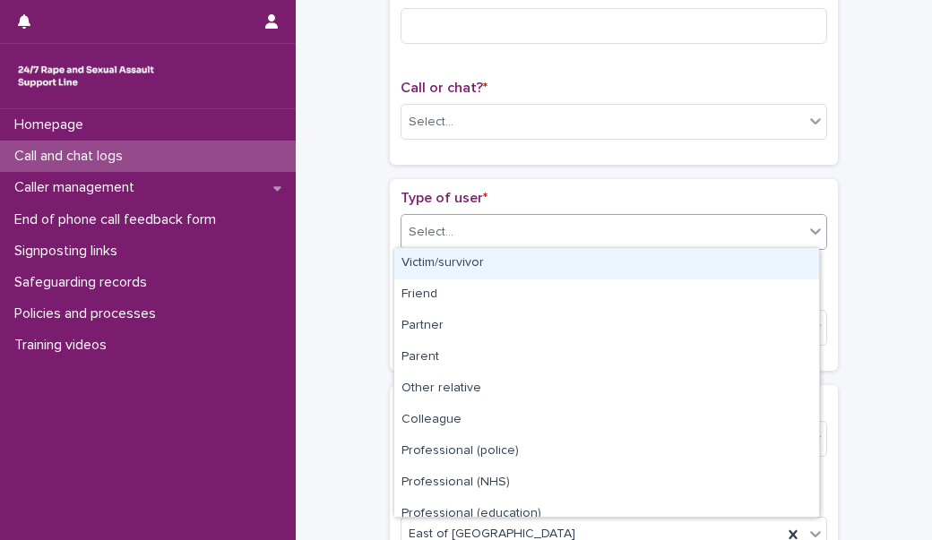
click at [458, 226] on div "Select..." at bounding box center [602, 233] width 402 height 30
click at [456, 273] on div "Victim/survivor" at bounding box center [606, 263] width 425 height 31
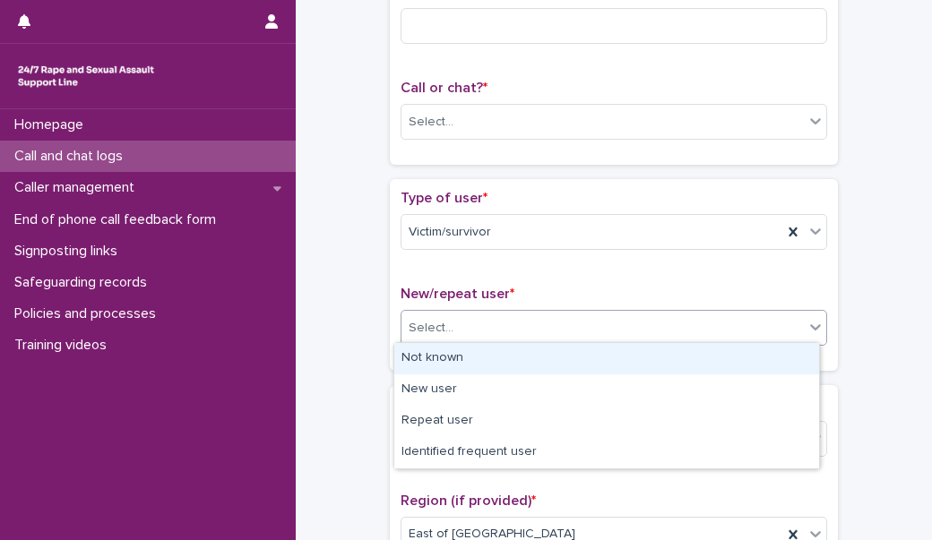
click at [446, 339] on div "Select..." at bounding box center [602, 329] width 402 height 30
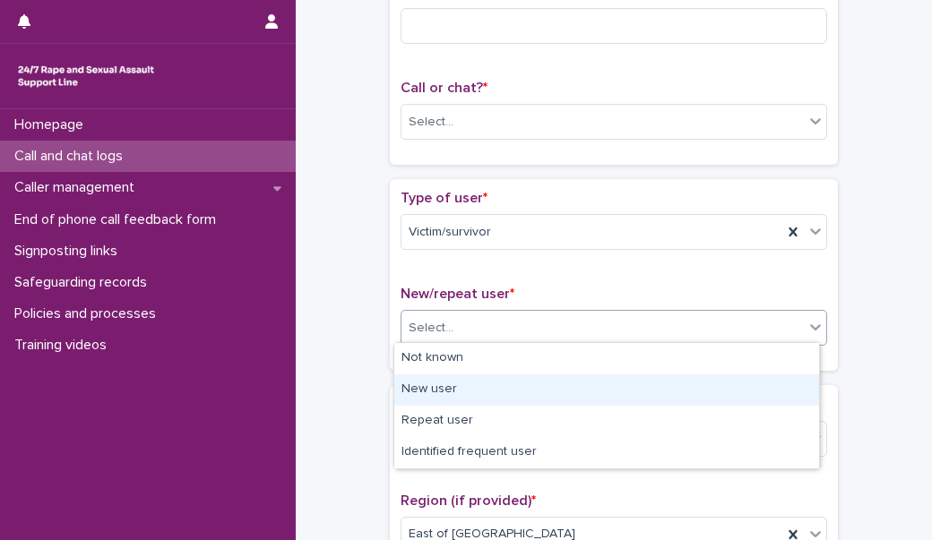
click at [445, 382] on div "New user" at bounding box center [606, 389] width 425 height 31
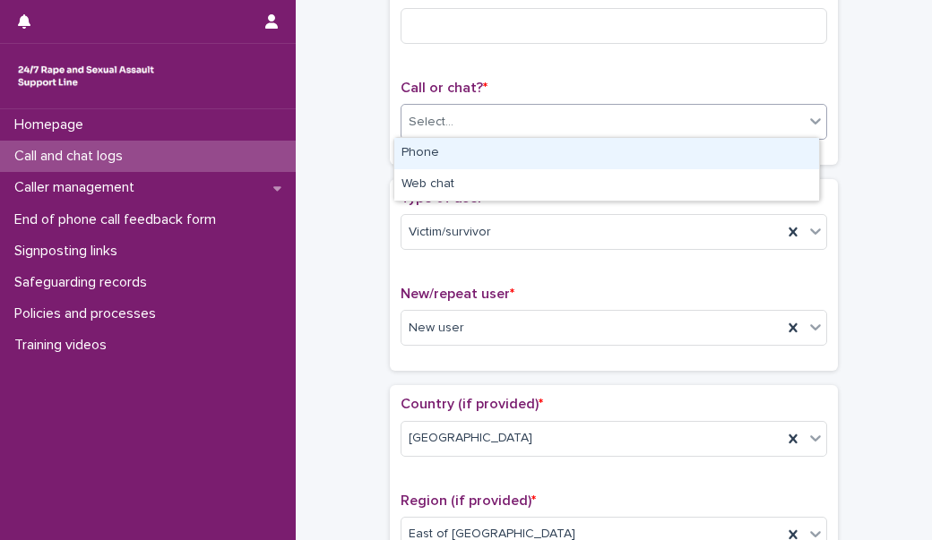
click at [443, 118] on div "Select..." at bounding box center [430, 122] width 45 height 19
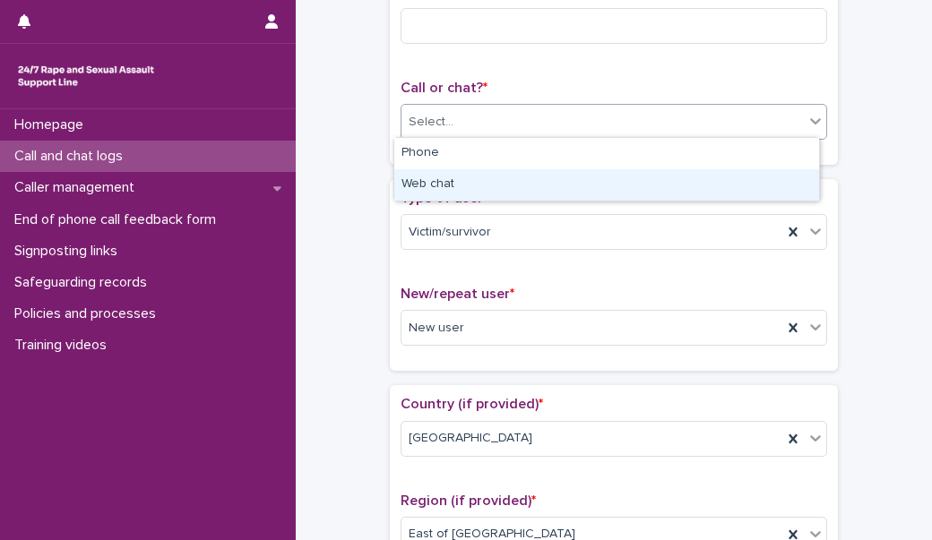
click at [431, 185] on div "Web chat" at bounding box center [606, 184] width 425 height 31
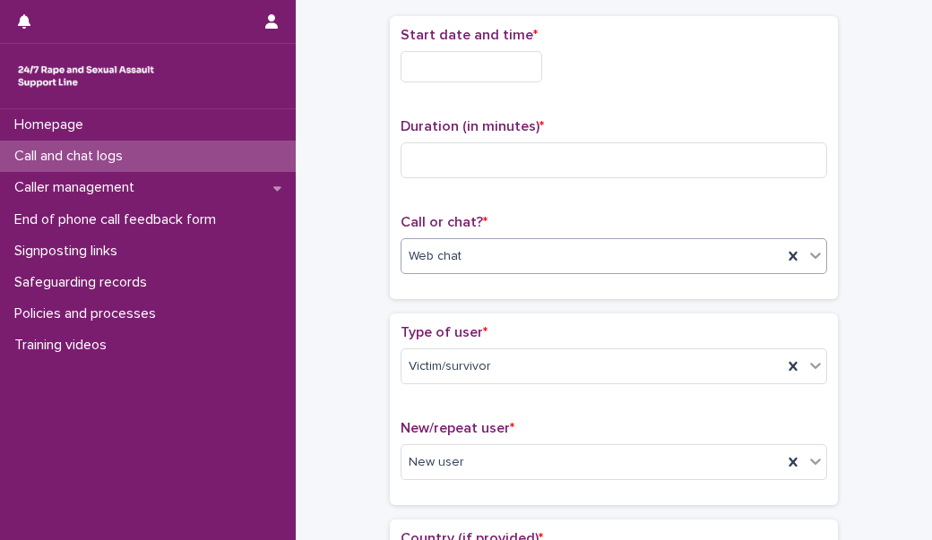
scroll to position [90, 0]
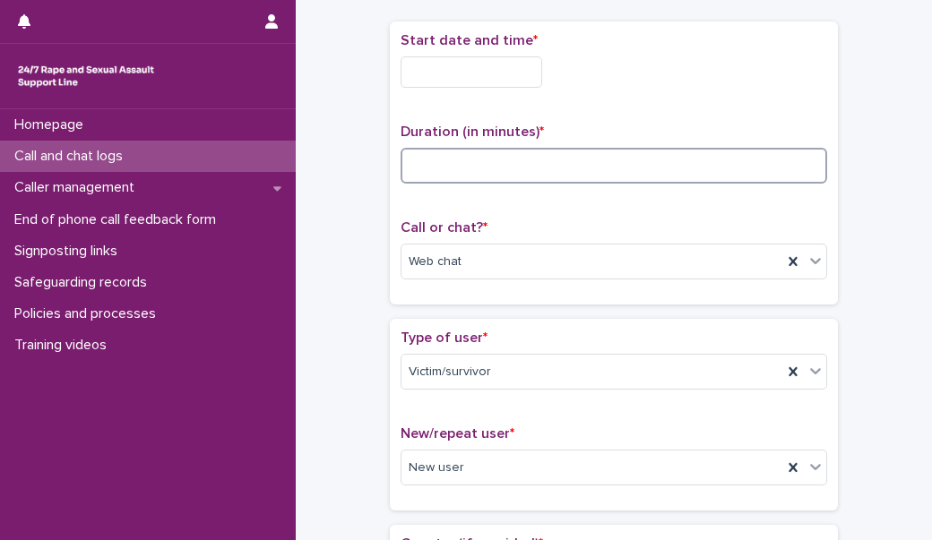
click at [442, 168] on input at bounding box center [613, 166] width 426 height 36
type input "**"
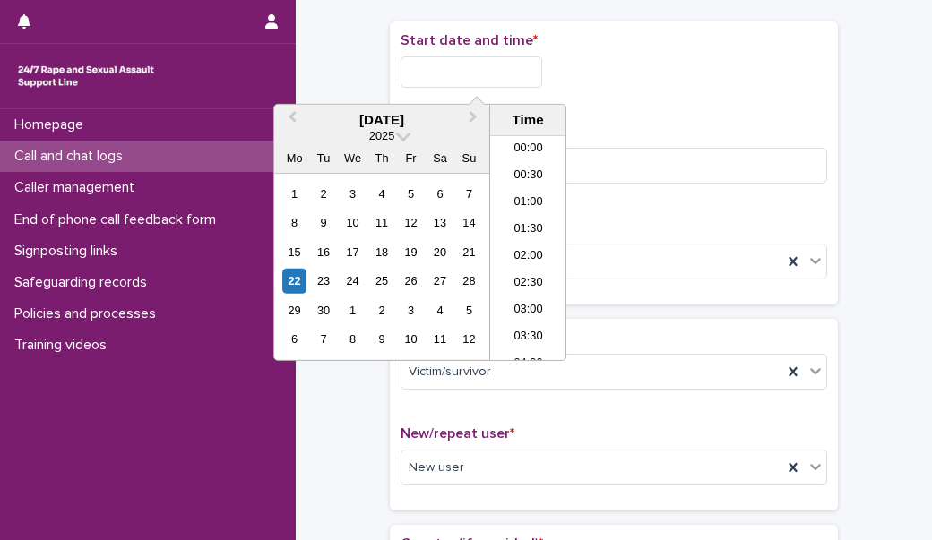
scroll to position [223, 0]
click at [430, 66] on input "text" at bounding box center [471, 71] width 142 height 31
click at [523, 222] on li "05:30" at bounding box center [528, 222] width 76 height 27
type input "**********"
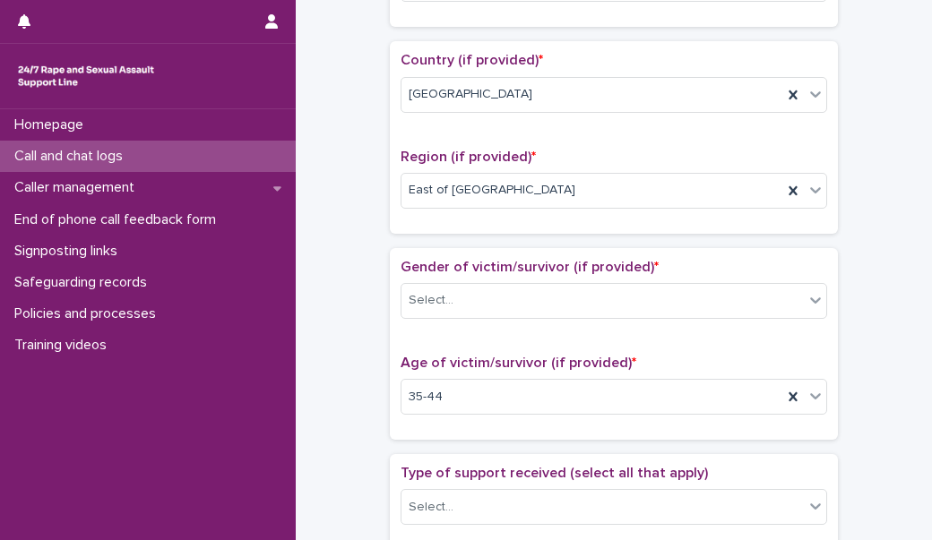
scroll to position [673, 0]
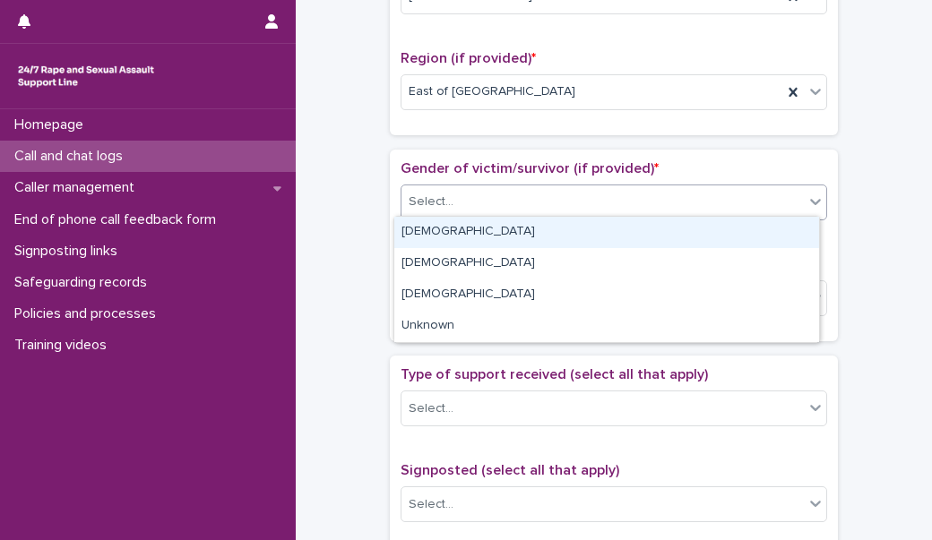
drag, startPoint x: 522, startPoint y: 207, endPoint x: 520, endPoint y: 228, distance: 20.8
click at [520, 228] on body "**********" at bounding box center [466, 270] width 932 height 540
click at [520, 228] on div "[DEMOGRAPHIC_DATA]" at bounding box center [606, 232] width 425 height 31
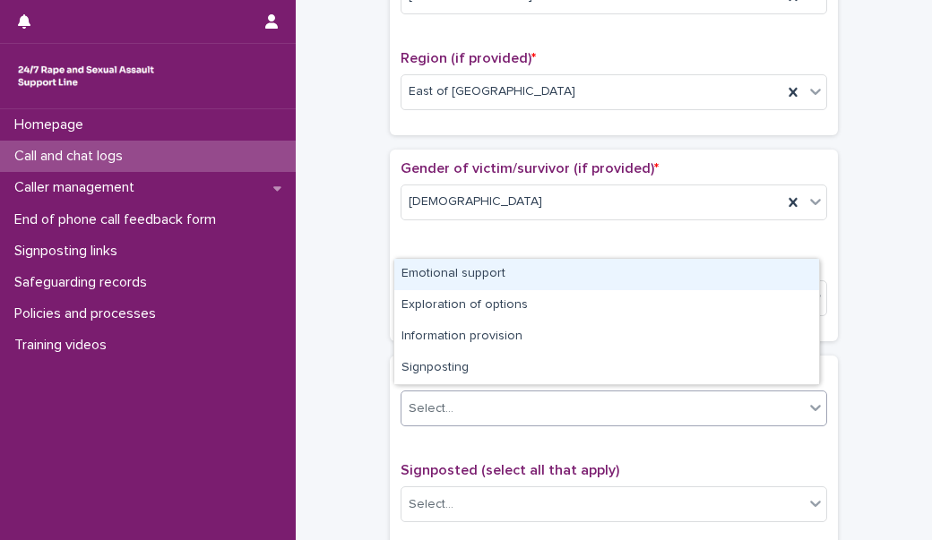
drag, startPoint x: 508, startPoint y: 399, endPoint x: 504, endPoint y: 271, distance: 127.3
click at [504, 271] on body "**********" at bounding box center [466, 270] width 932 height 540
click at [504, 271] on div "Emotional support" at bounding box center [606, 274] width 425 height 31
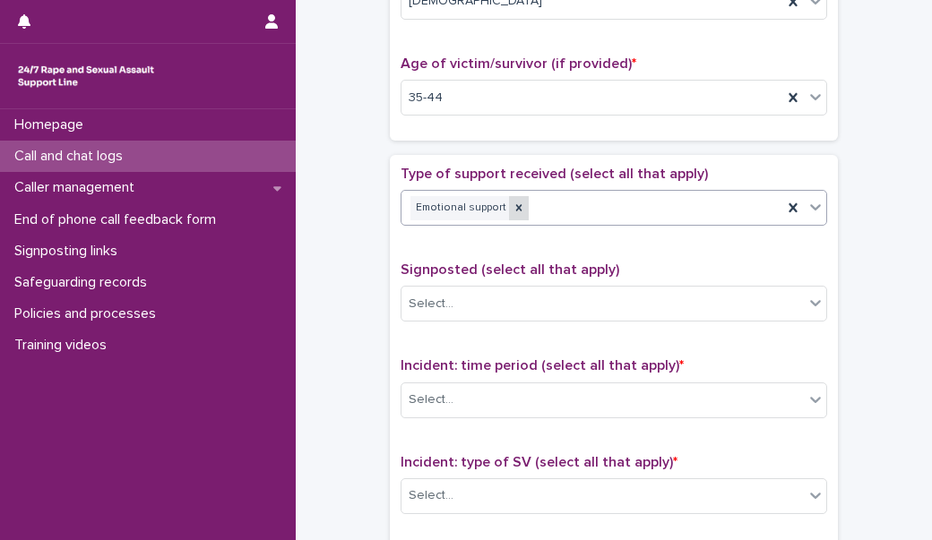
scroll to position [879, 0]
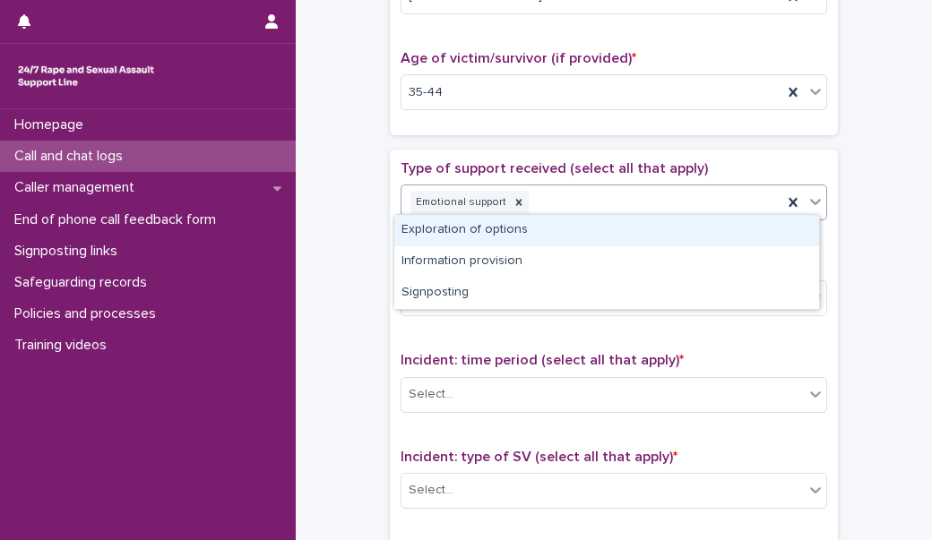
click at [563, 189] on div "Emotional support" at bounding box center [591, 202] width 381 height 31
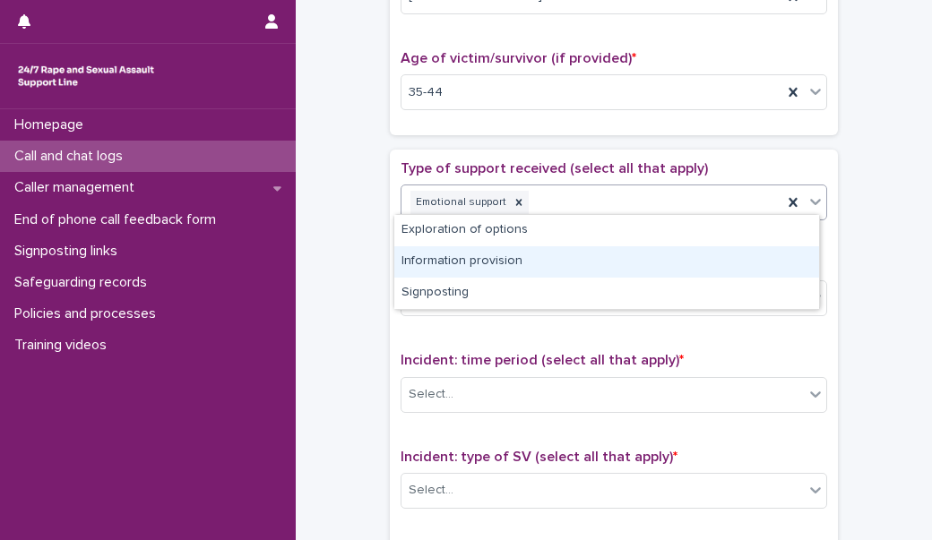
click at [552, 257] on div "Information provision" at bounding box center [606, 261] width 425 height 31
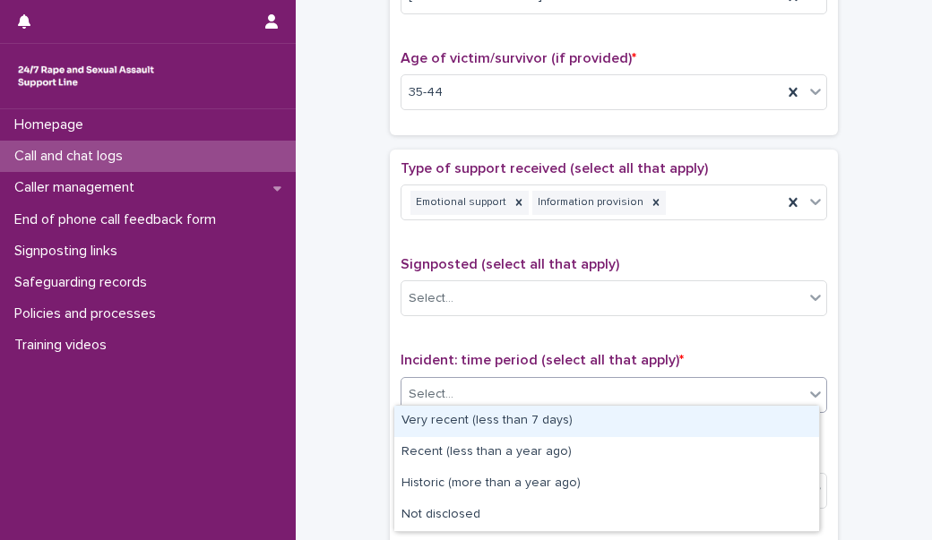
click at [528, 391] on div "Select..." at bounding box center [602, 395] width 402 height 30
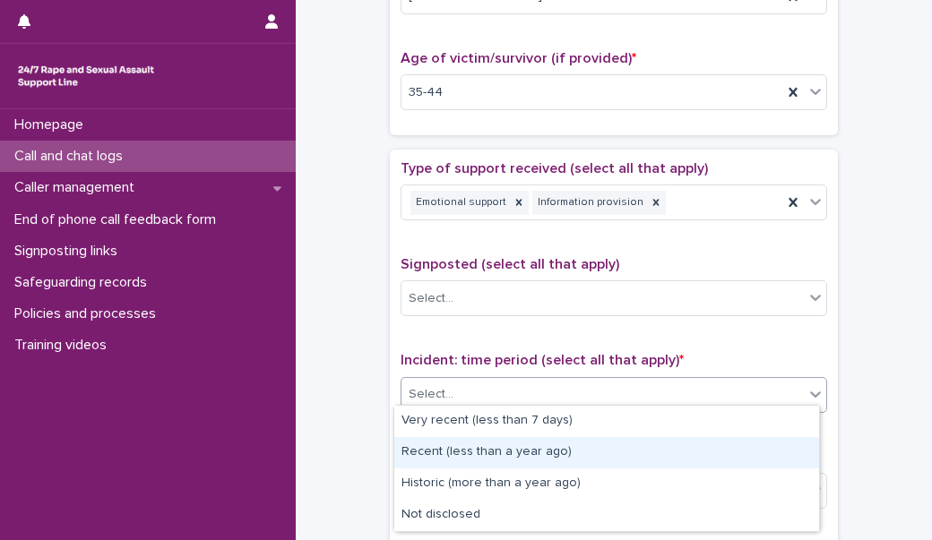
click at [522, 454] on div "Recent (less than a year ago)" at bounding box center [606, 452] width 425 height 31
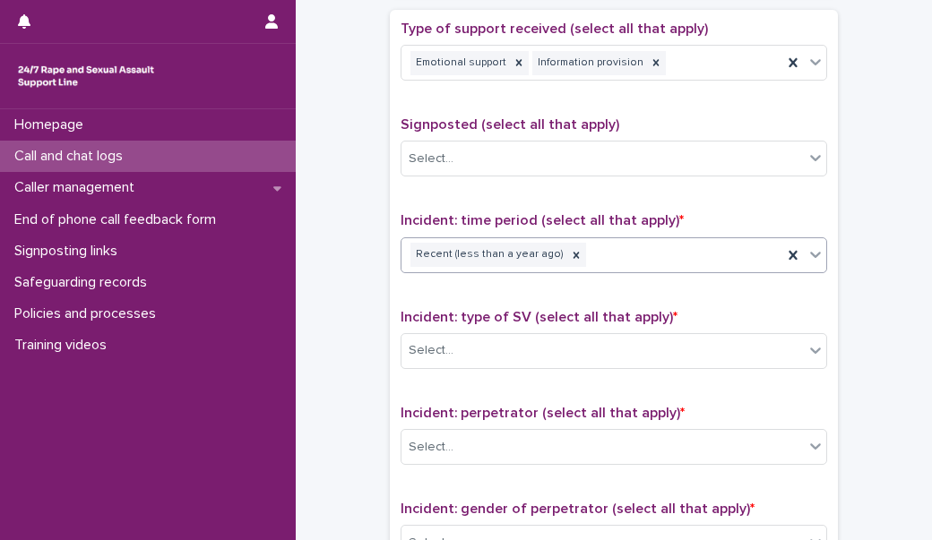
scroll to position [1020, 0]
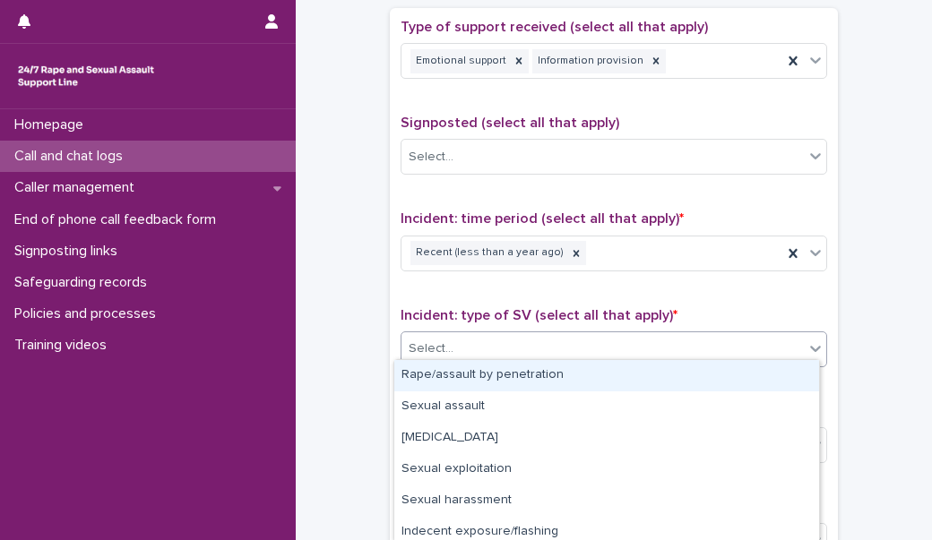
click at [526, 343] on div "Select..." at bounding box center [602, 349] width 402 height 30
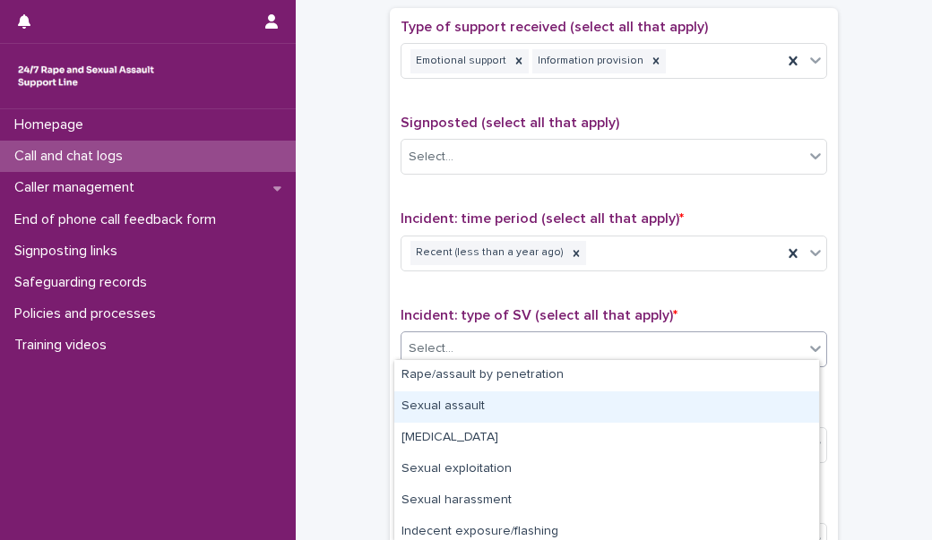
click at [503, 404] on div "Sexual assault" at bounding box center [606, 406] width 425 height 31
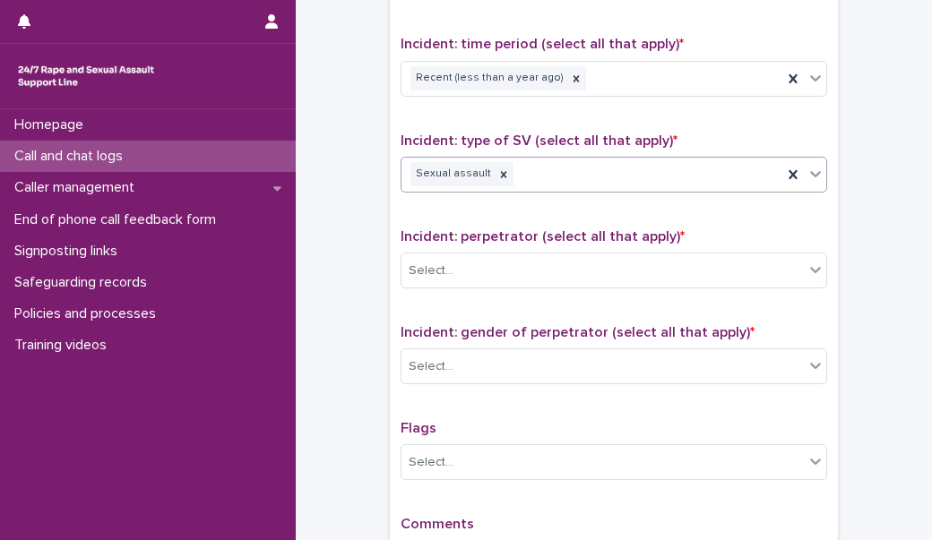
scroll to position [1204, 0]
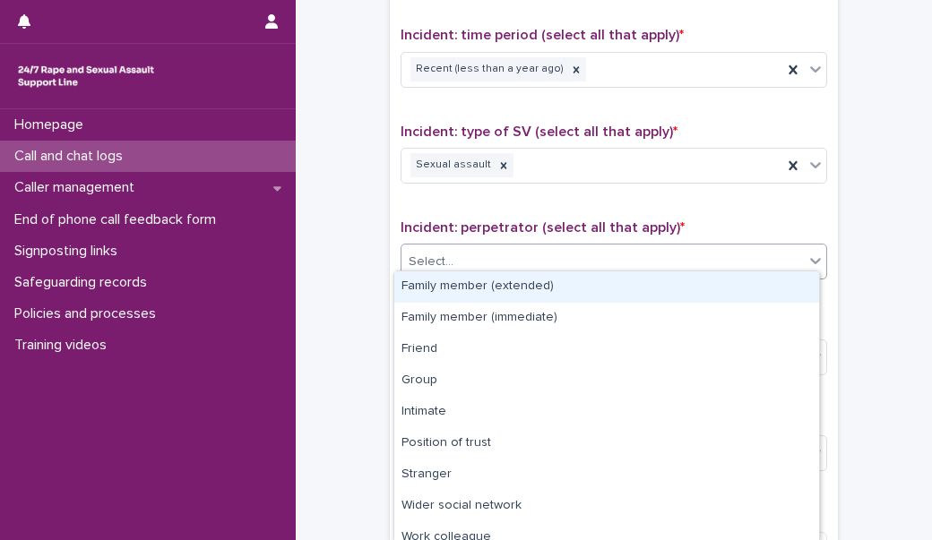
click at [517, 252] on div "Select..." at bounding box center [602, 262] width 402 height 30
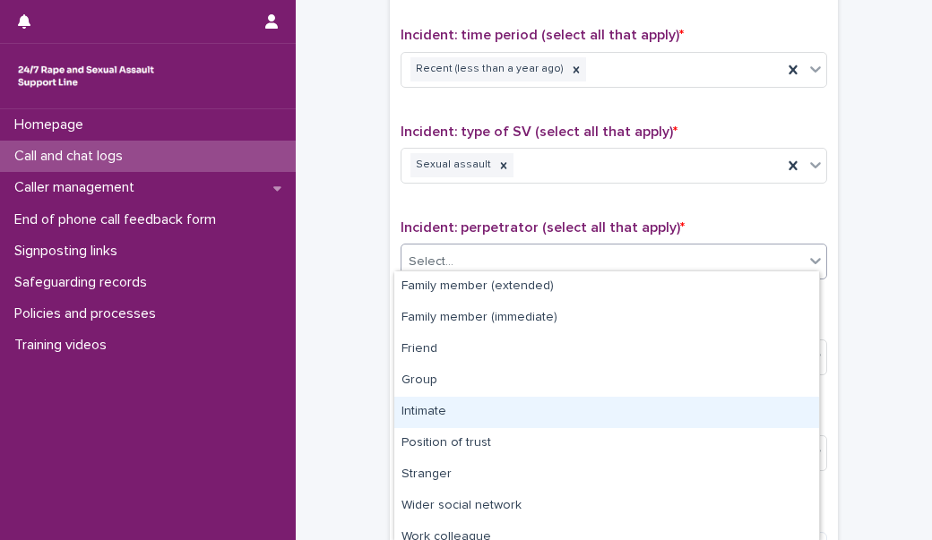
click at [477, 411] on div "Intimate" at bounding box center [606, 412] width 425 height 31
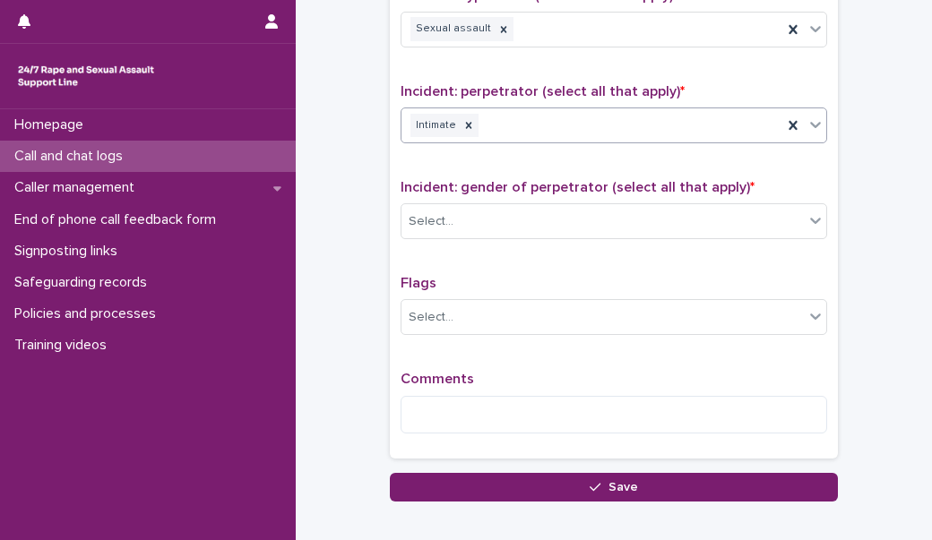
scroll to position [1379, 0]
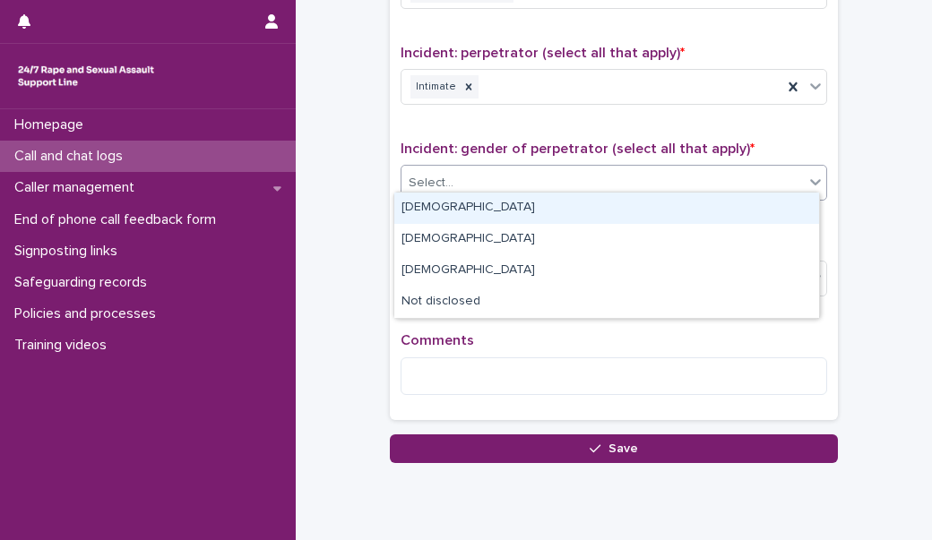
click at [481, 176] on div "Select..." at bounding box center [602, 183] width 402 height 30
click at [486, 203] on div "[DEMOGRAPHIC_DATA]" at bounding box center [606, 208] width 425 height 31
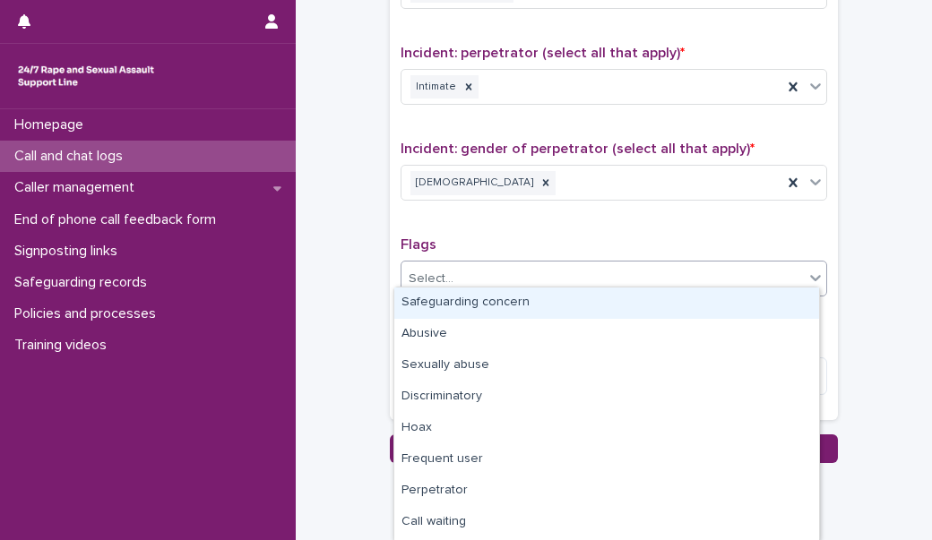
click at [464, 276] on div "Select..." at bounding box center [602, 279] width 402 height 30
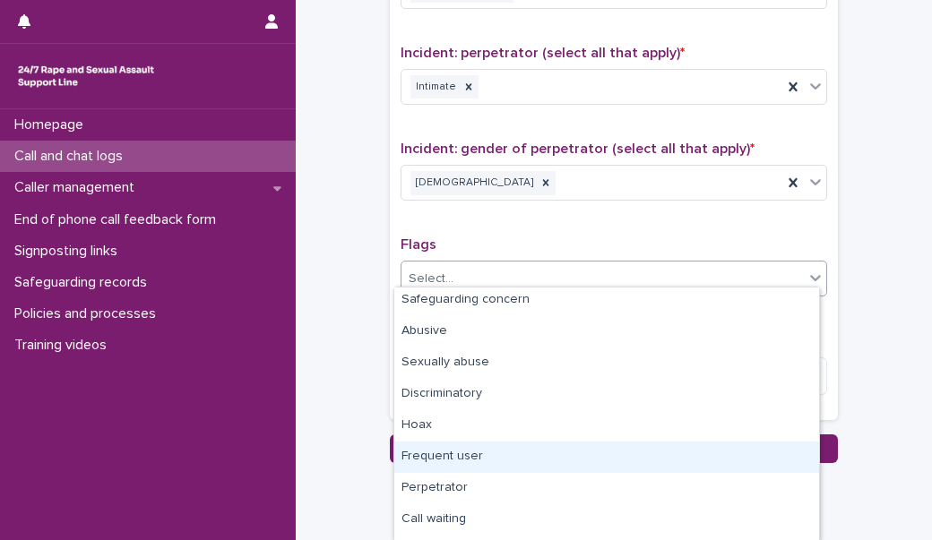
scroll to position [0, 0]
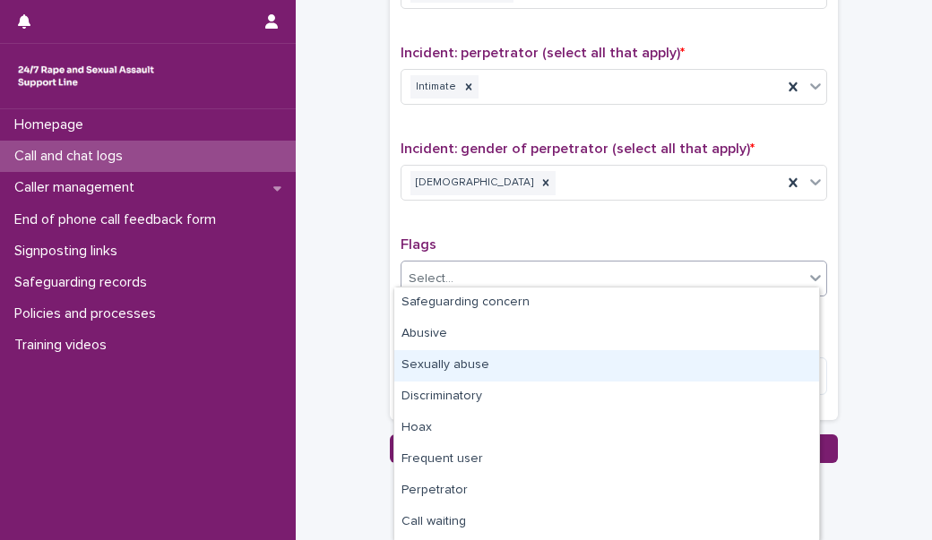
click at [455, 375] on div "Sexually abuse" at bounding box center [606, 365] width 425 height 31
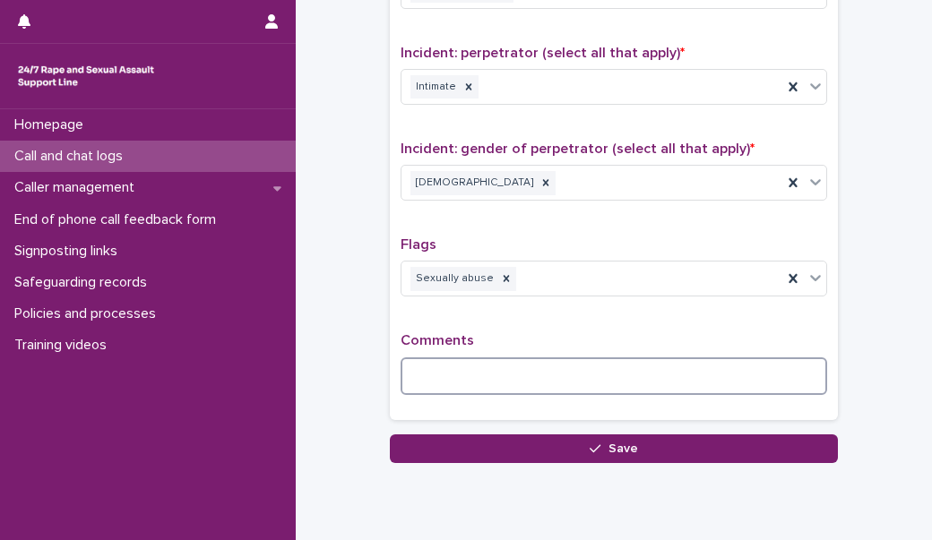
click at [452, 374] on textarea at bounding box center [613, 376] width 426 height 38
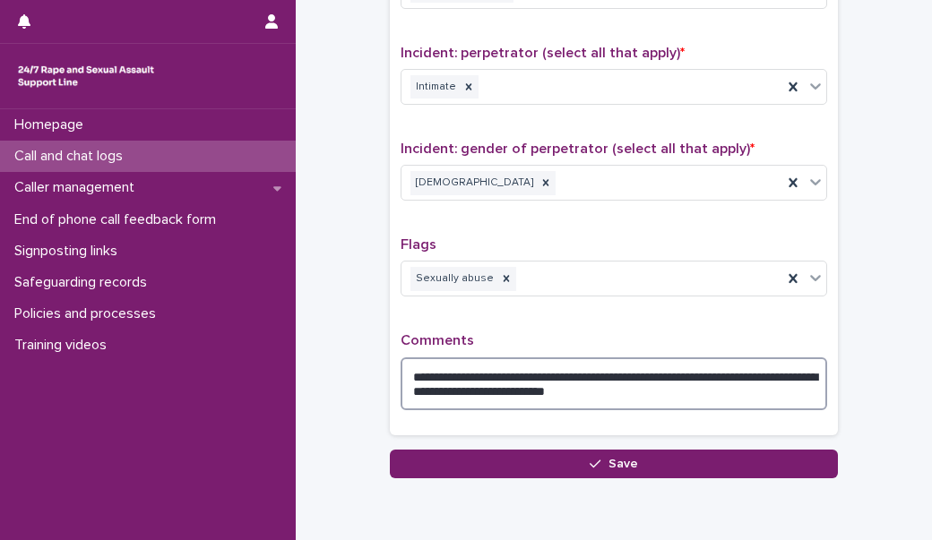
click at [708, 386] on textarea "**********" at bounding box center [613, 383] width 426 height 53
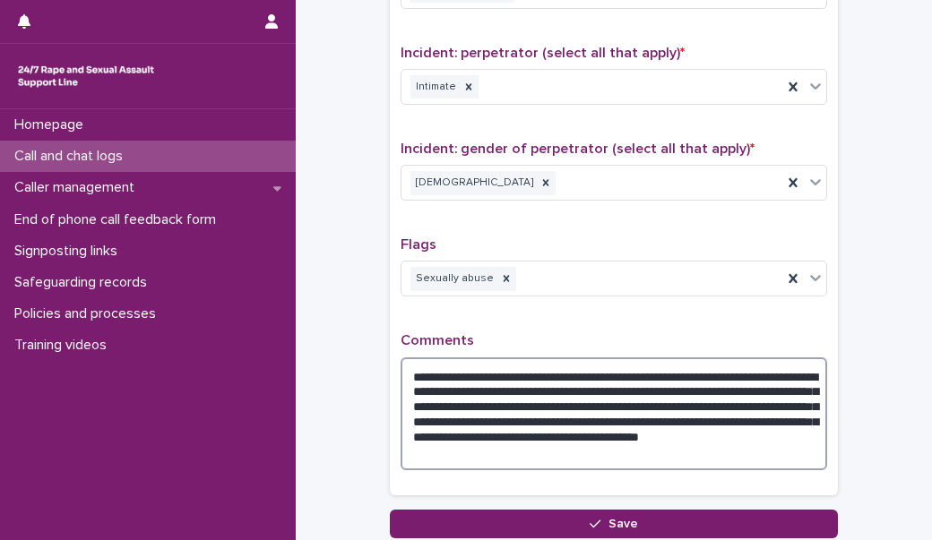
click at [666, 398] on textarea "**********" at bounding box center [613, 413] width 426 height 113
click at [669, 398] on textarea "**********" at bounding box center [613, 413] width 426 height 113
click at [654, 415] on textarea "**********" at bounding box center [613, 413] width 426 height 113
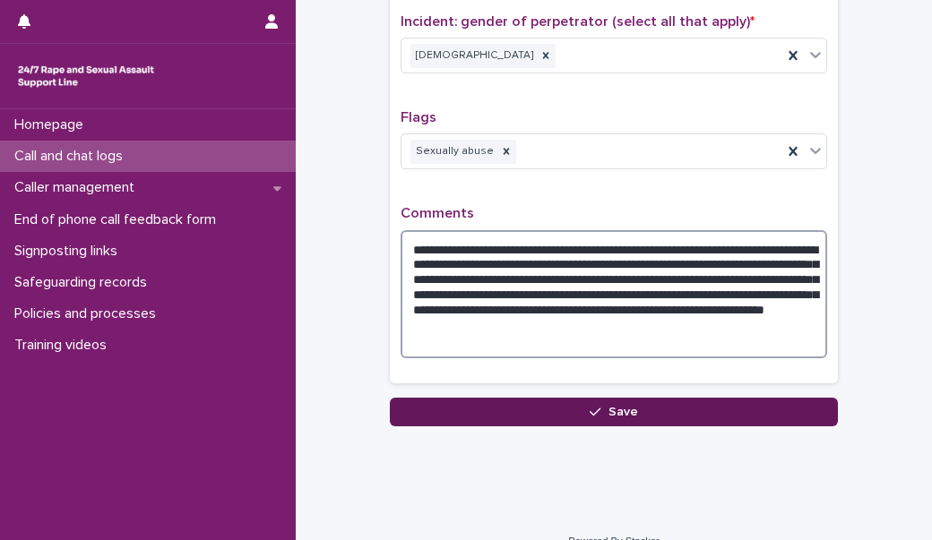
type textarea "**********"
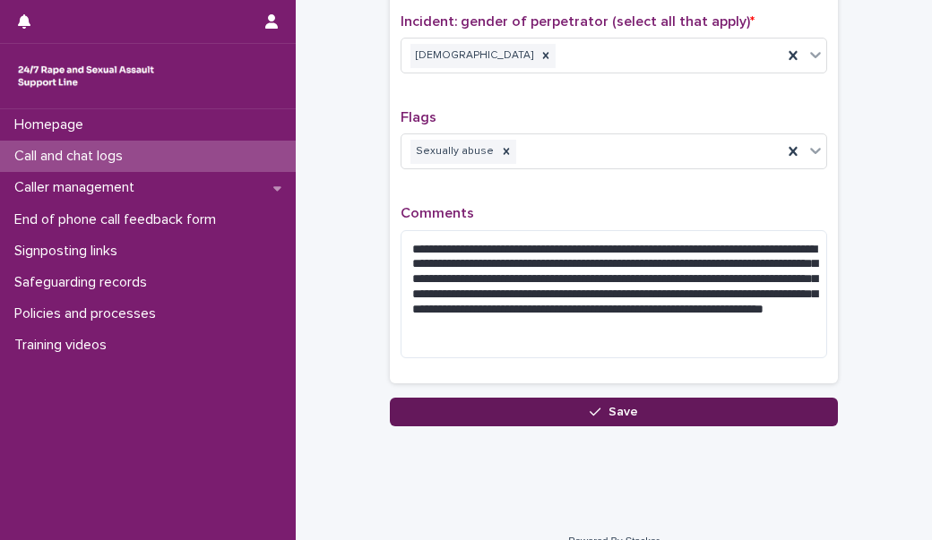
click at [644, 398] on button "Save" at bounding box center [614, 412] width 448 height 29
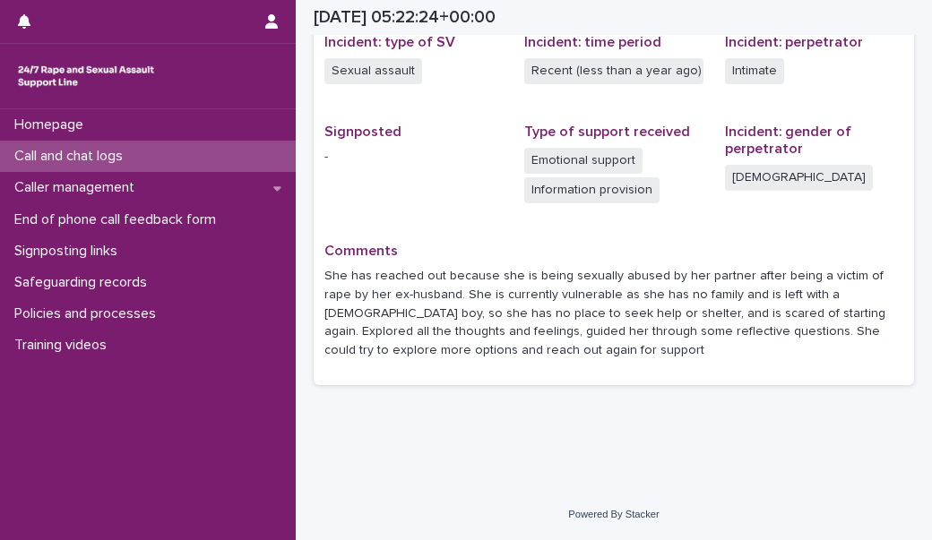
scroll to position [471, 0]
click at [222, 160] on div "Call and chat logs" at bounding box center [148, 156] width 296 height 31
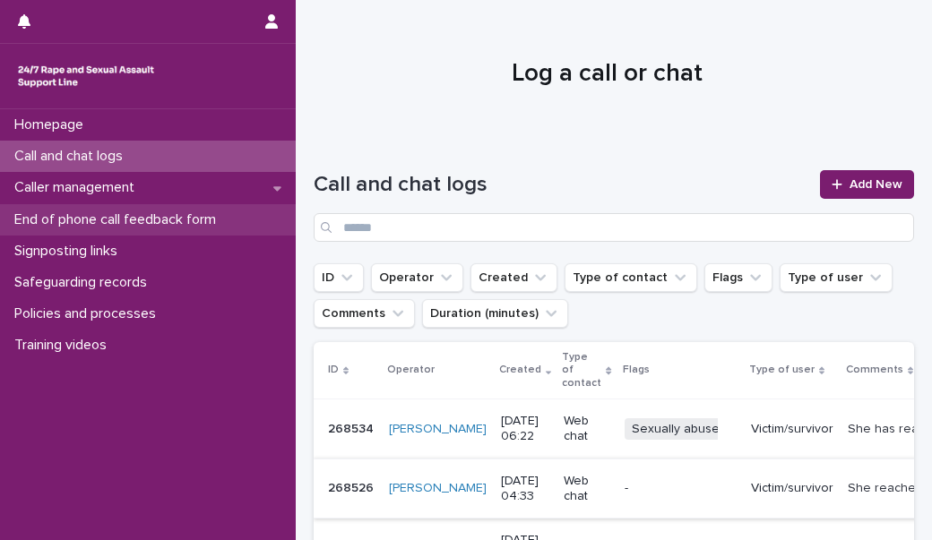
click at [162, 223] on p "End of phone call feedback form" at bounding box center [118, 219] width 223 height 17
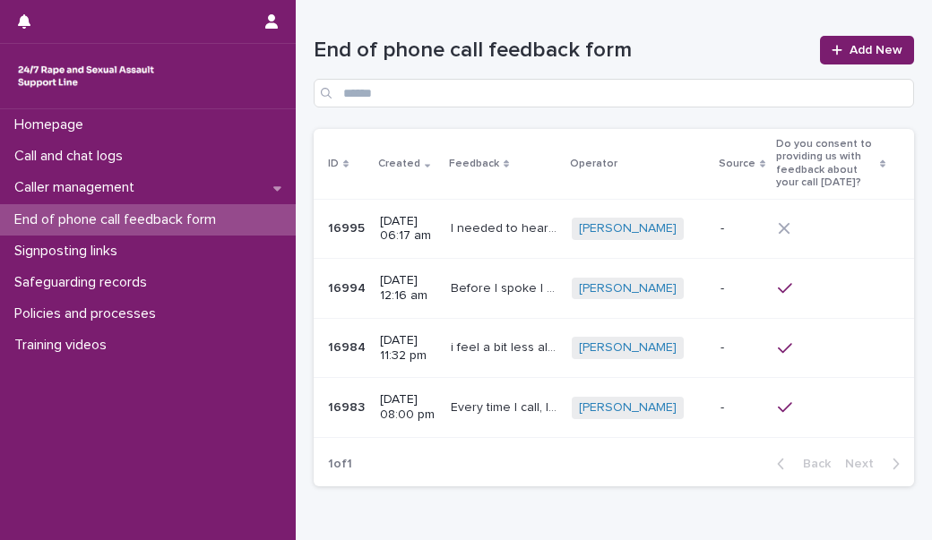
click at [730, 236] on p "-" at bounding box center [741, 228] width 43 height 15
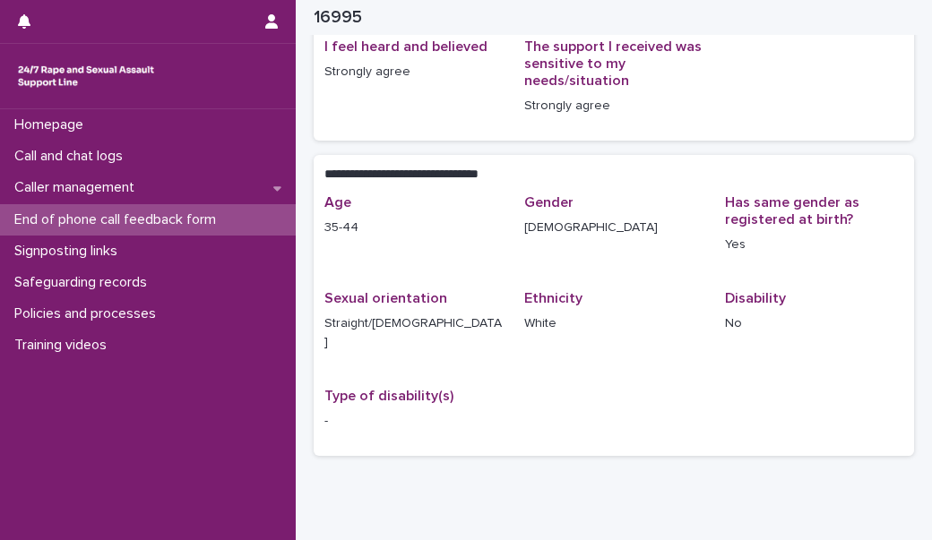
scroll to position [272, 0]
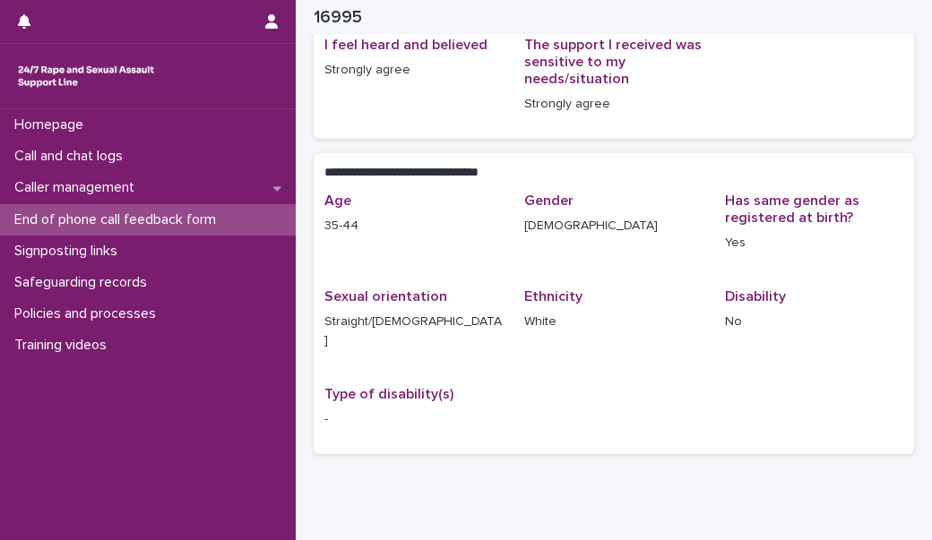
click at [210, 221] on p "End of phone call feedback form" at bounding box center [118, 219] width 223 height 17
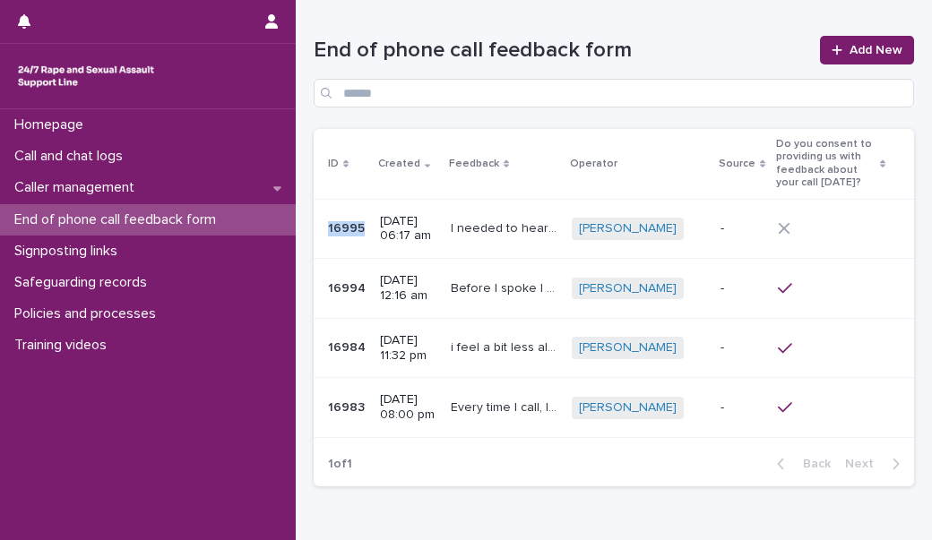
click at [328, 240] on td "16995 16995" at bounding box center [343, 229] width 59 height 60
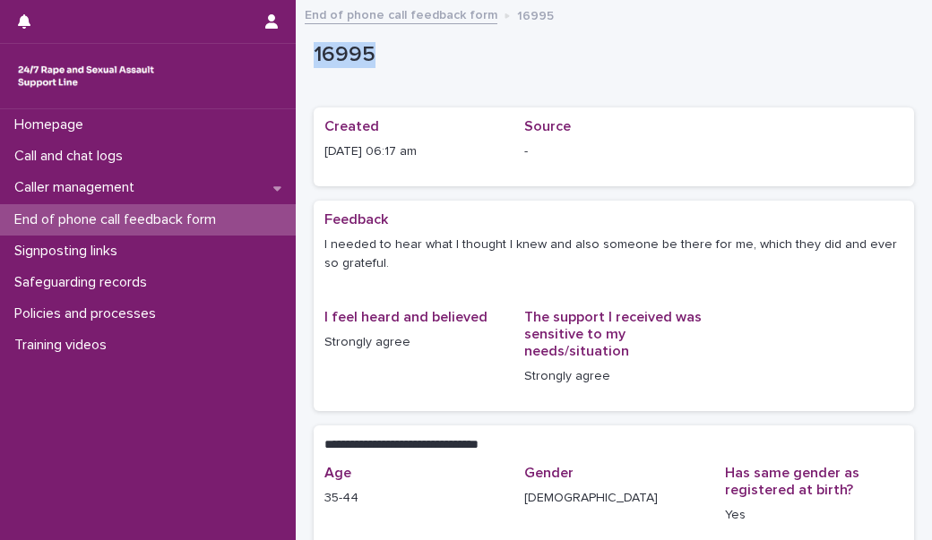
drag, startPoint x: 384, startPoint y: 49, endPoint x: 313, endPoint y: 58, distance: 72.2
click at [313, 58] on div "**********" at bounding box center [614, 398] width 618 height 775
copy p "16995"
click at [231, 414] on div "Homepage Call and chat logs Caller management End of phone call feedback form S…" at bounding box center [148, 324] width 296 height 431
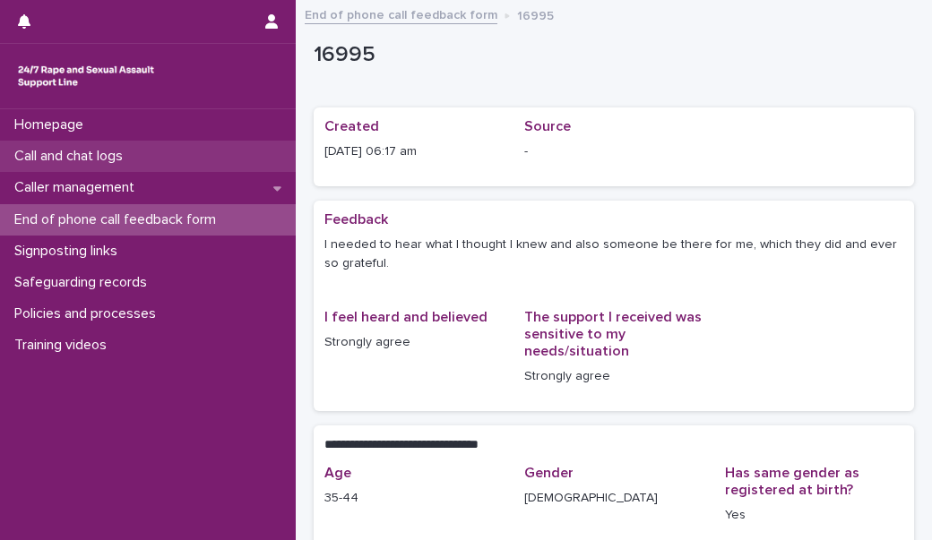
click at [185, 168] on div "Call and chat logs" at bounding box center [148, 156] width 296 height 31
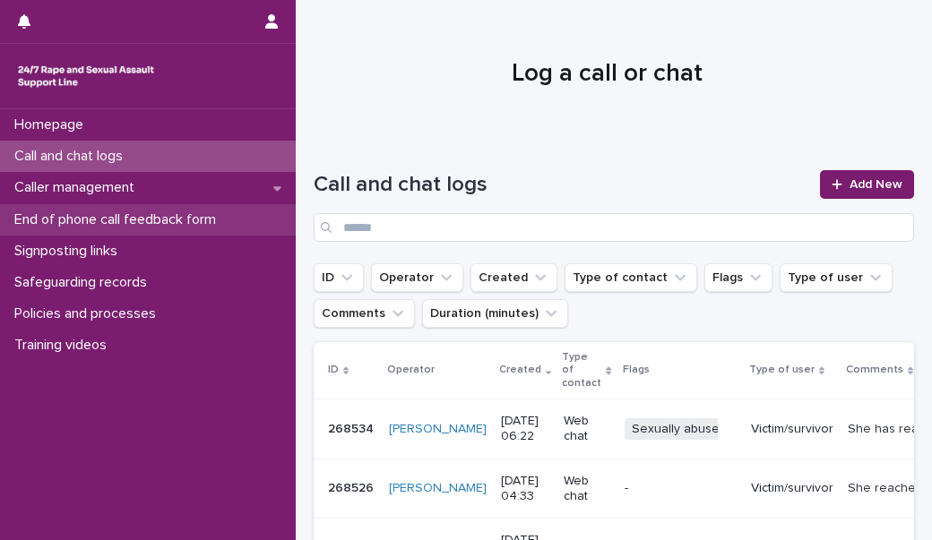
click at [191, 228] on div "End of phone call feedback form" at bounding box center [148, 219] width 296 height 31
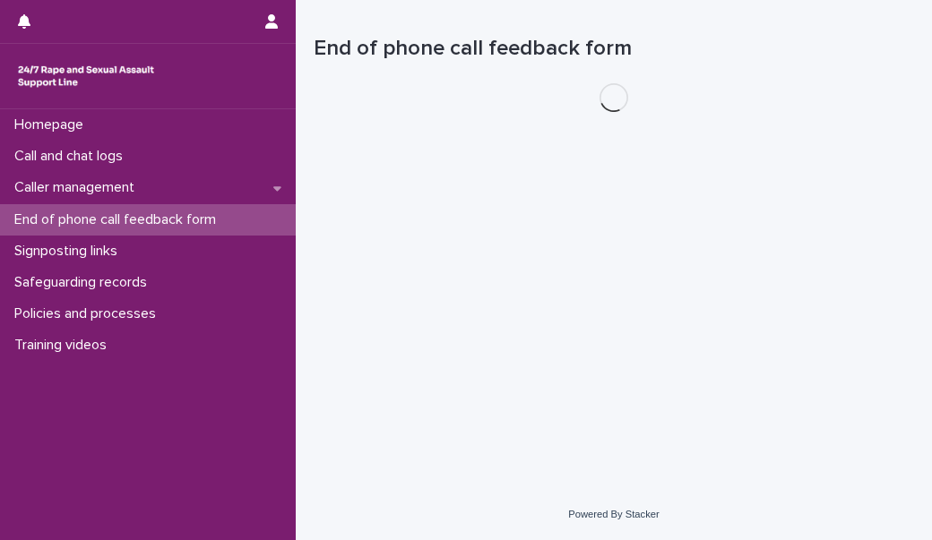
click at [191, 228] on div "End of phone call feedback form" at bounding box center [148, 219] width 296 height 31
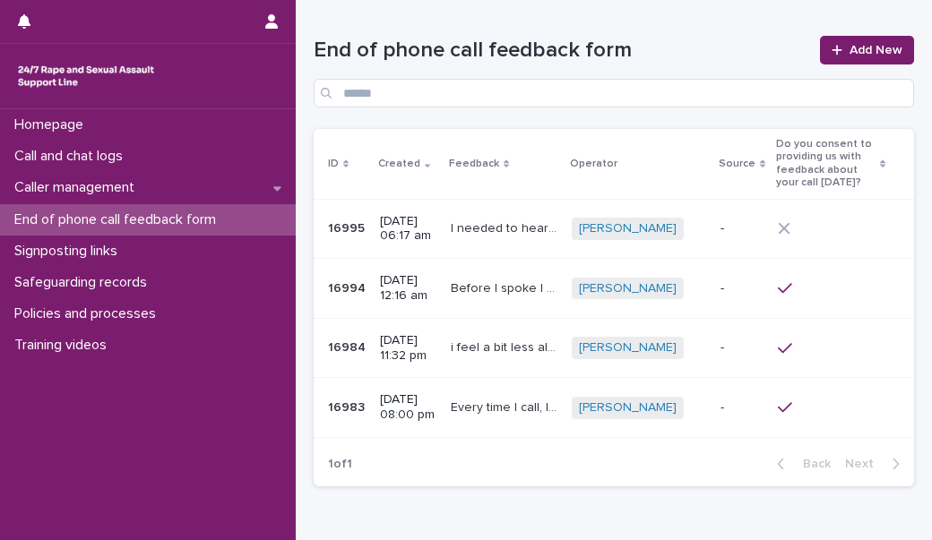
click at [880, 168] on icon at bounding box center [882, 163] width 5 height 9
click at [880, 167] on icon at bounding box center [882, 163] width 5 height 9
drag, startPoint x: 871, startPoint y: 167, endPoint x: 847, endPoint y: 275, distance: 110.9
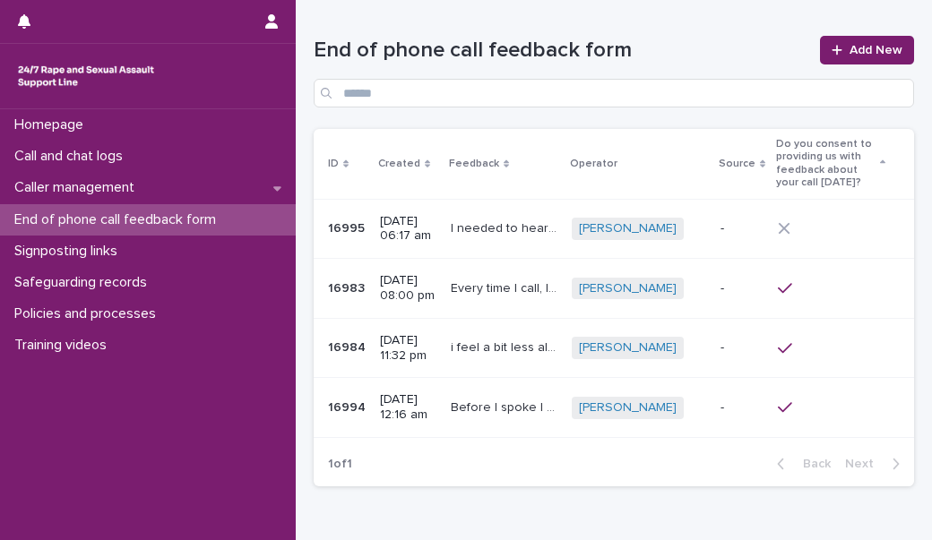
click at [847, 275] on td at bounding box center [841, 289] width 143 height 60
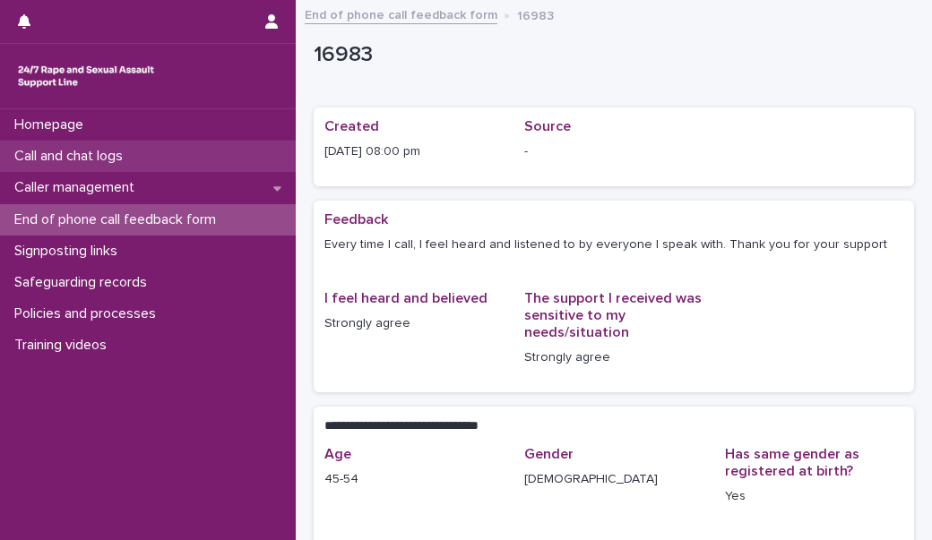
click at [208, 159] on div "Call and chat logs" at bounding box center [148, 156] width 296 height 31
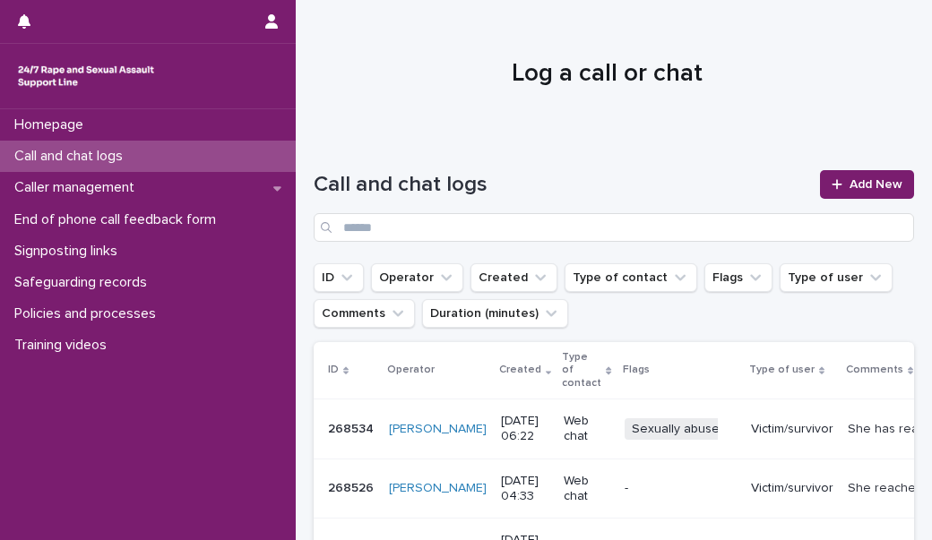
click at [248, 426] on div "Homepage Call and chat logs Caller management End of phone call feedback form S…" at bounding box center [148, 324] width 296 height 431
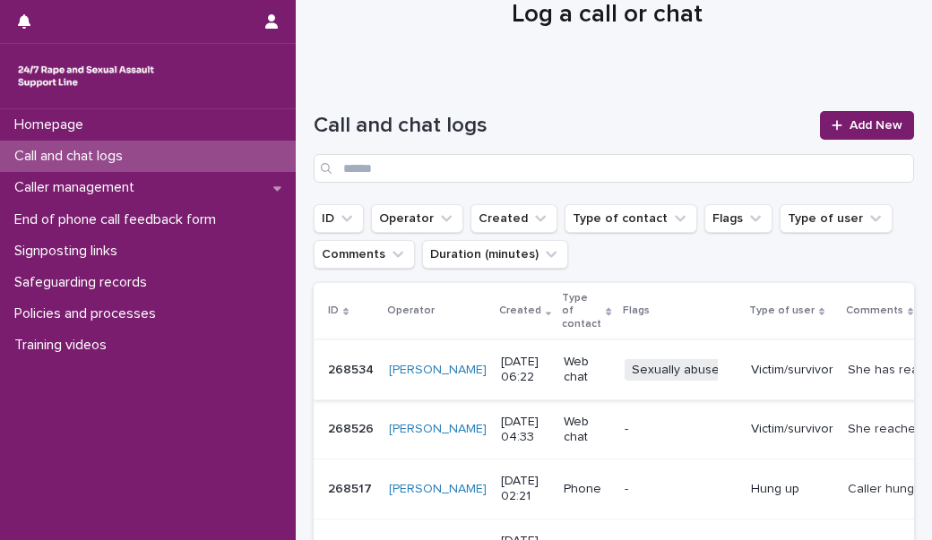
scroll to position [76, 0]
